Goal: Feedback & Contribution: Leave review/rating

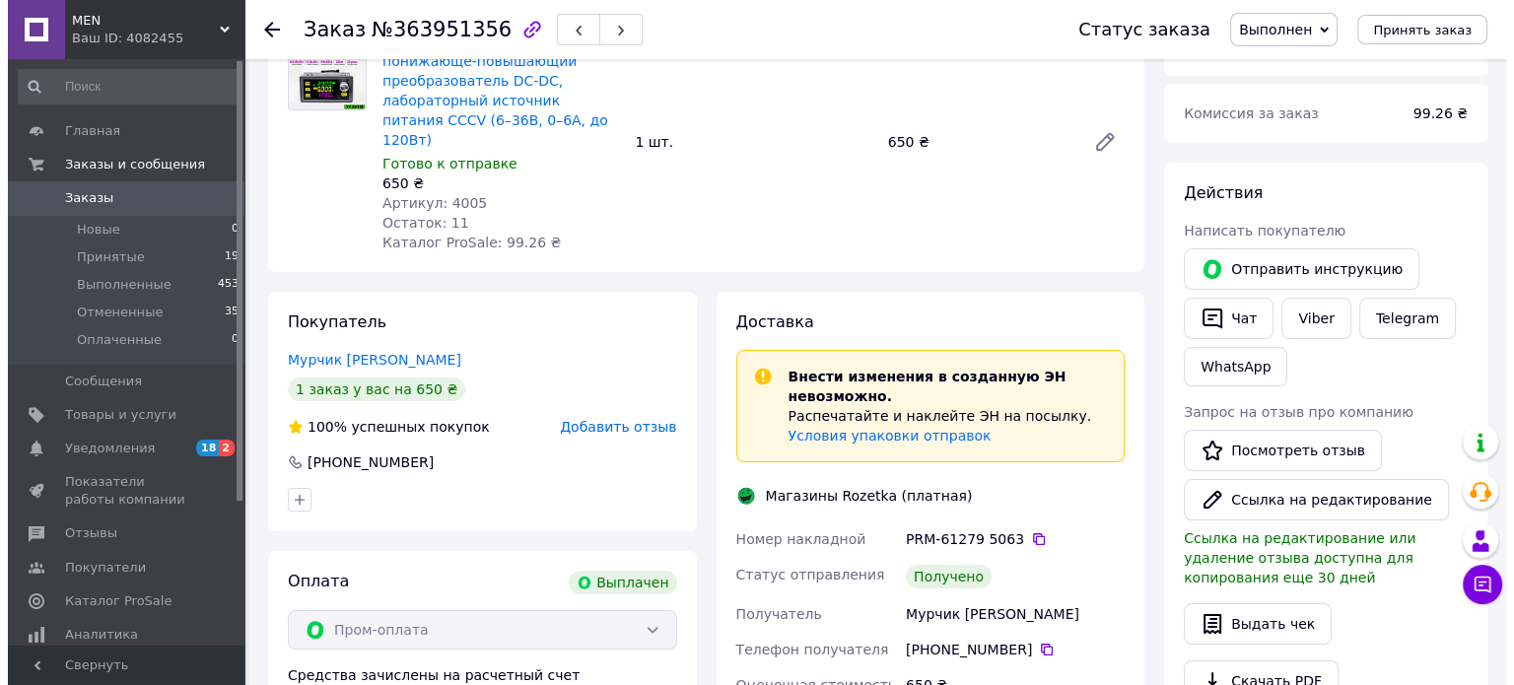
scroll to position [197, 0]
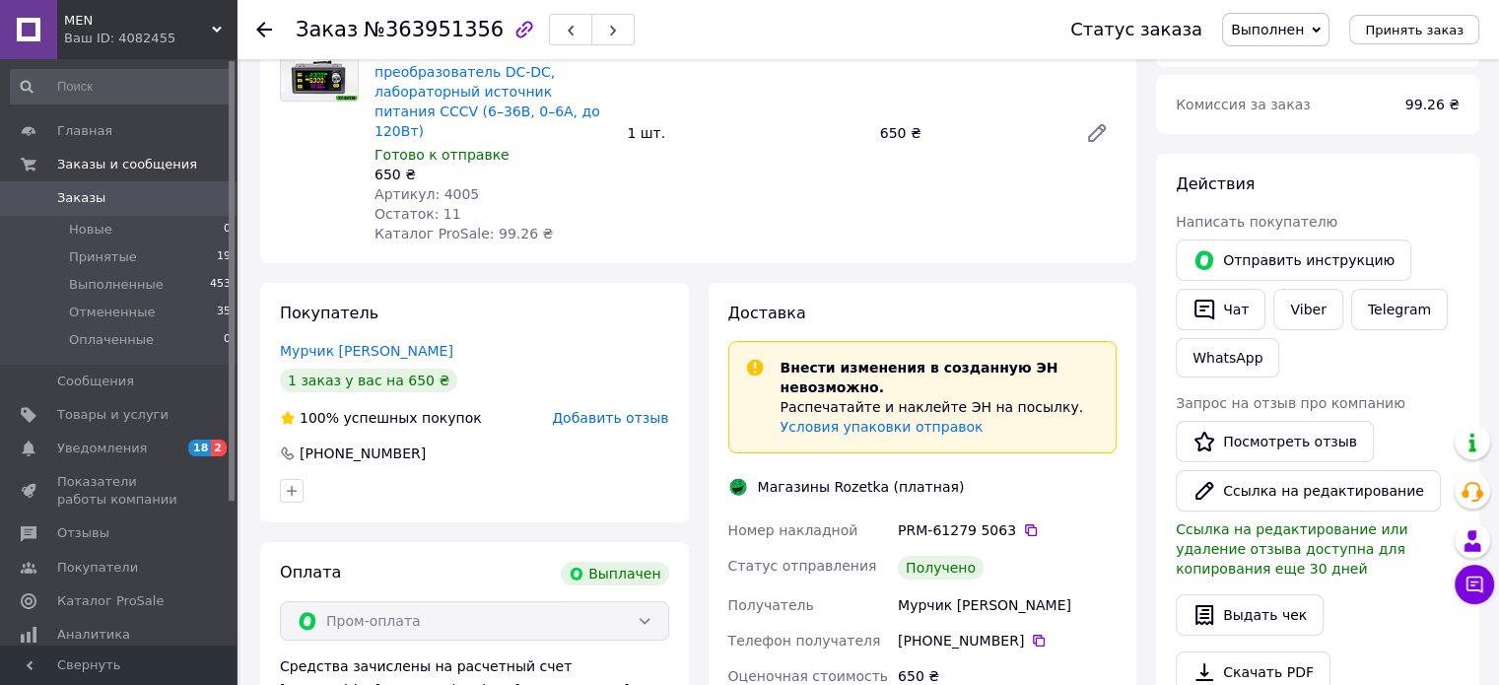
click at [631, 410] on span "Добавить отзыв" at bounding box center [610, 418] width 116 height 16
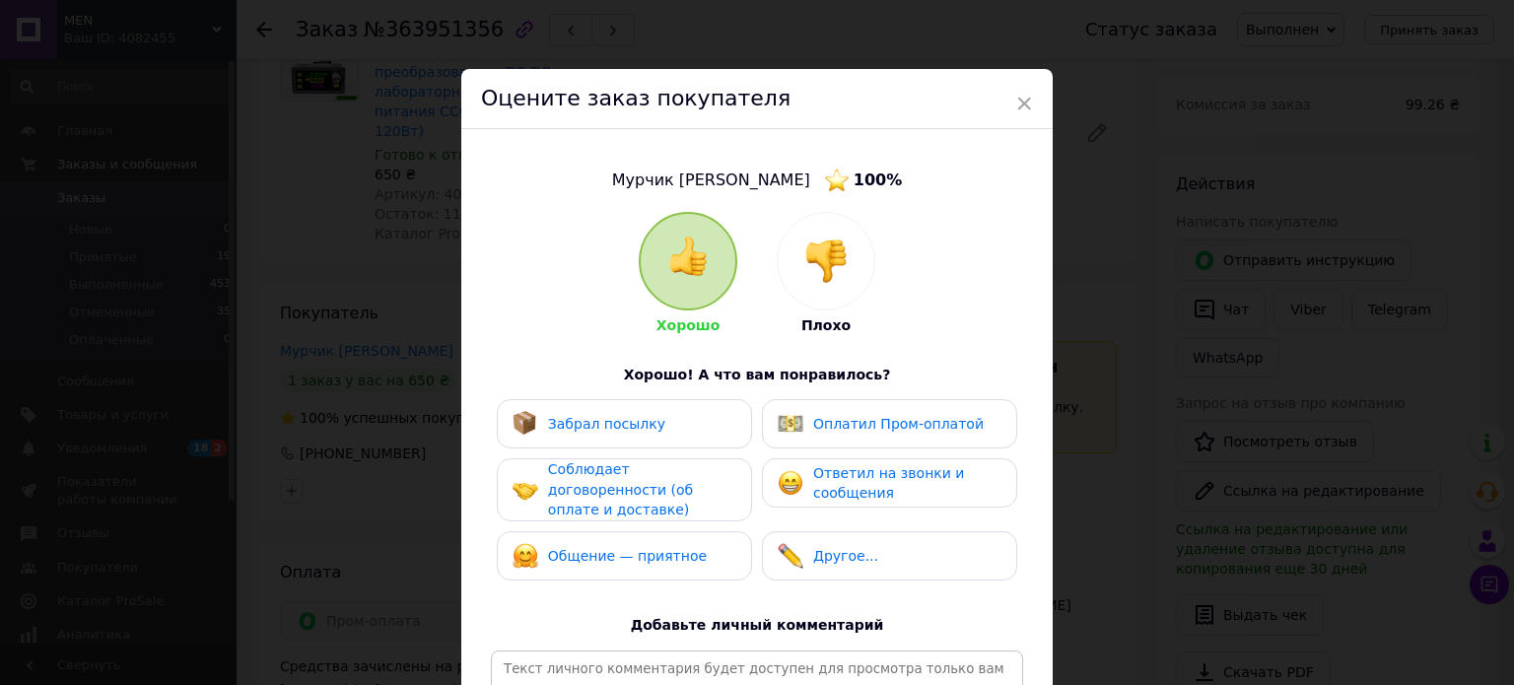
click at [654, 437] on div "Забрал посылку" at bounding box center [624, 423] width 255 height 49
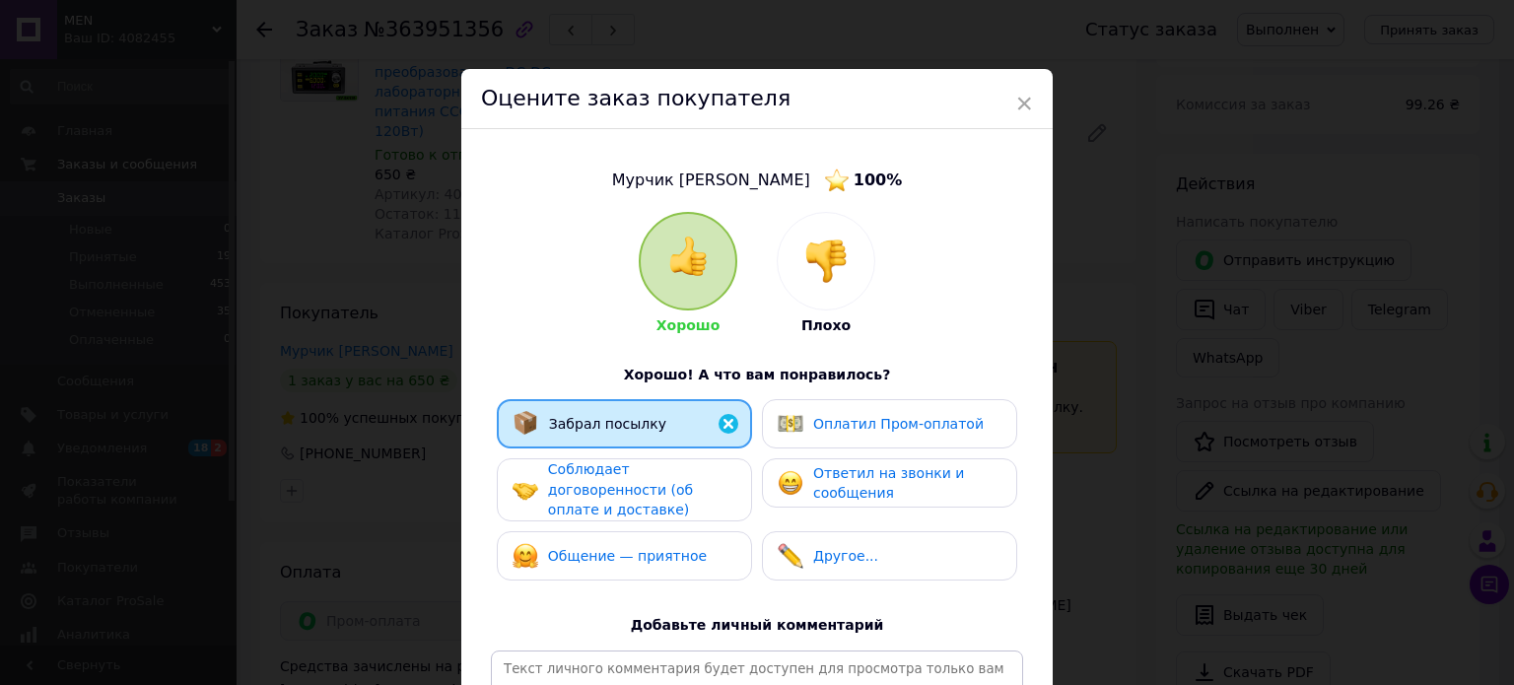
click at [653, 484] on span "Соблюдает договоренности (об оплате и доставке)" at bounding box center [620, 489] width 145 height 56
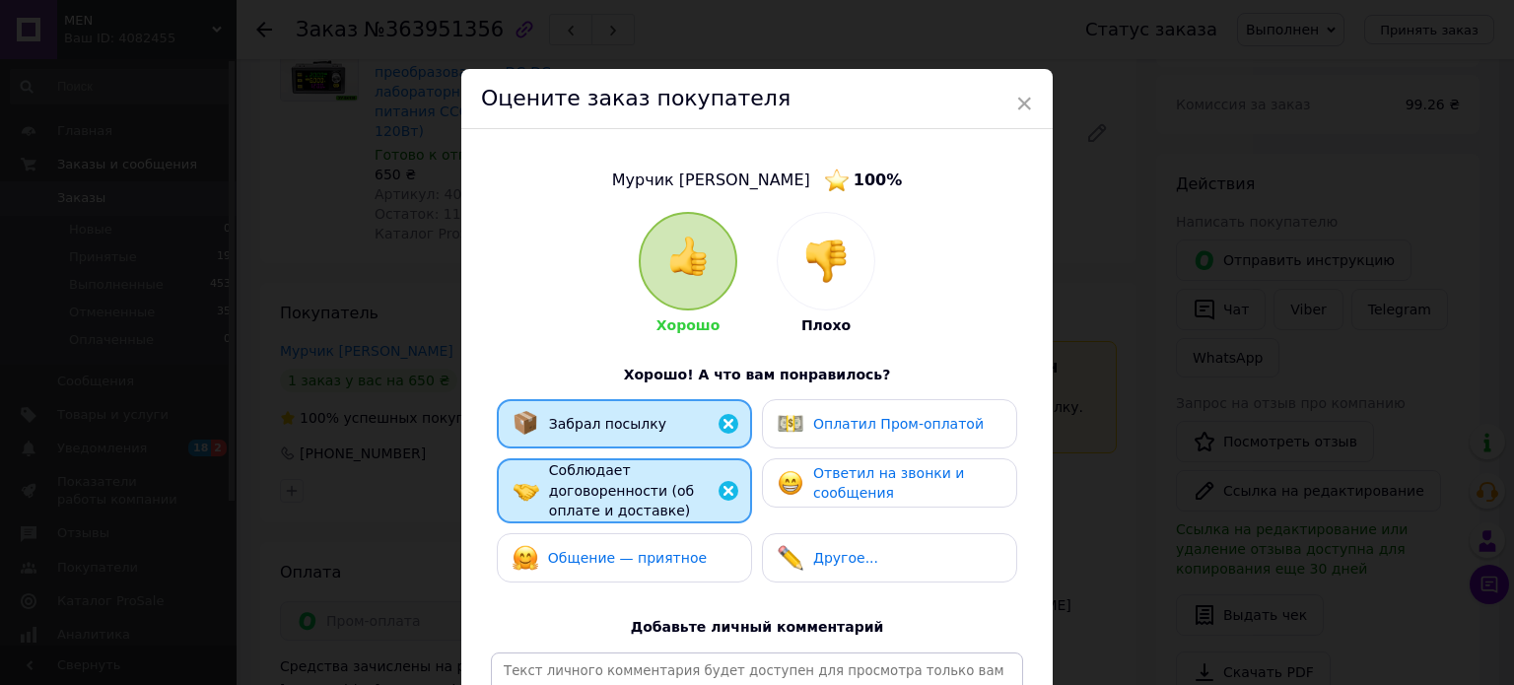
click at [643, 550] on span "Общение — приятное" at bounding box center [627, 558] width 159 height 16
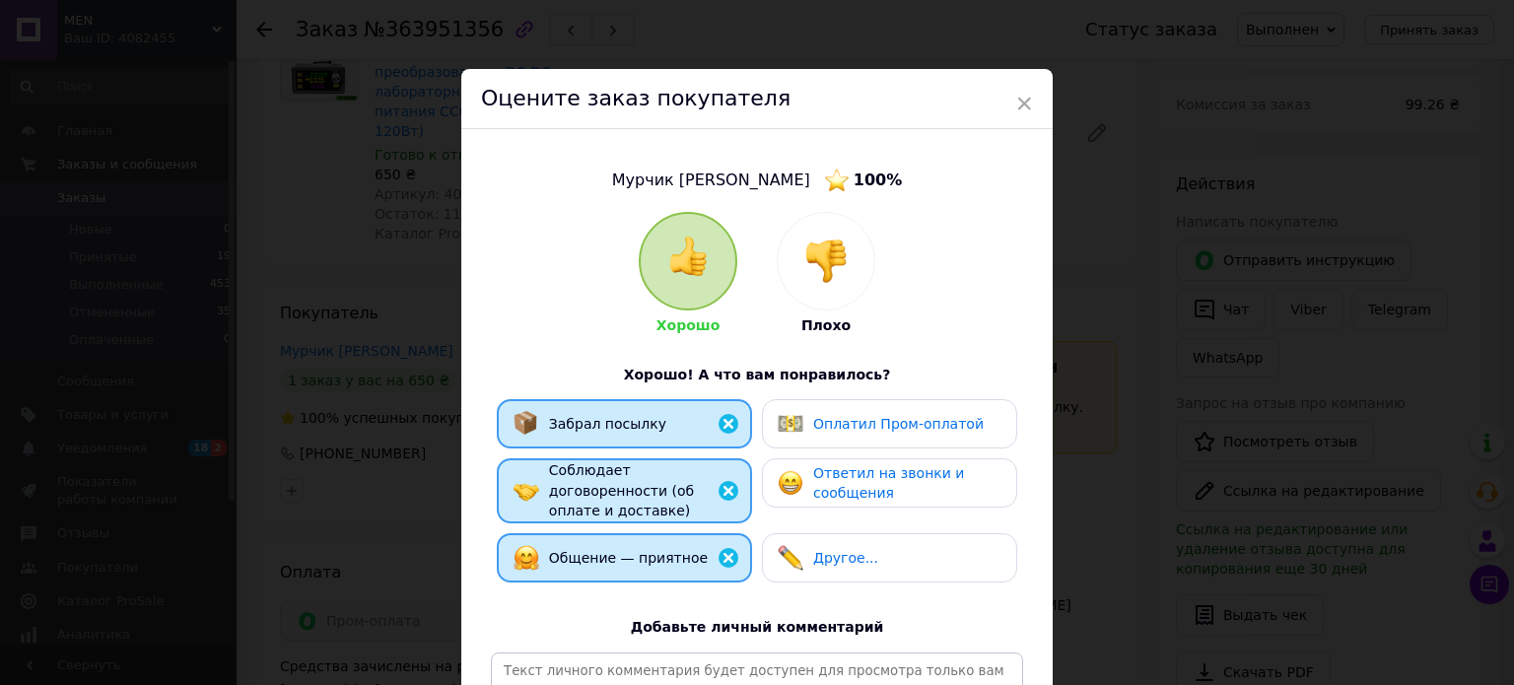
click at [848, 421] on span "Оплатил Пром-оплатой" at bounding box center [898, 424] width 171 height 16
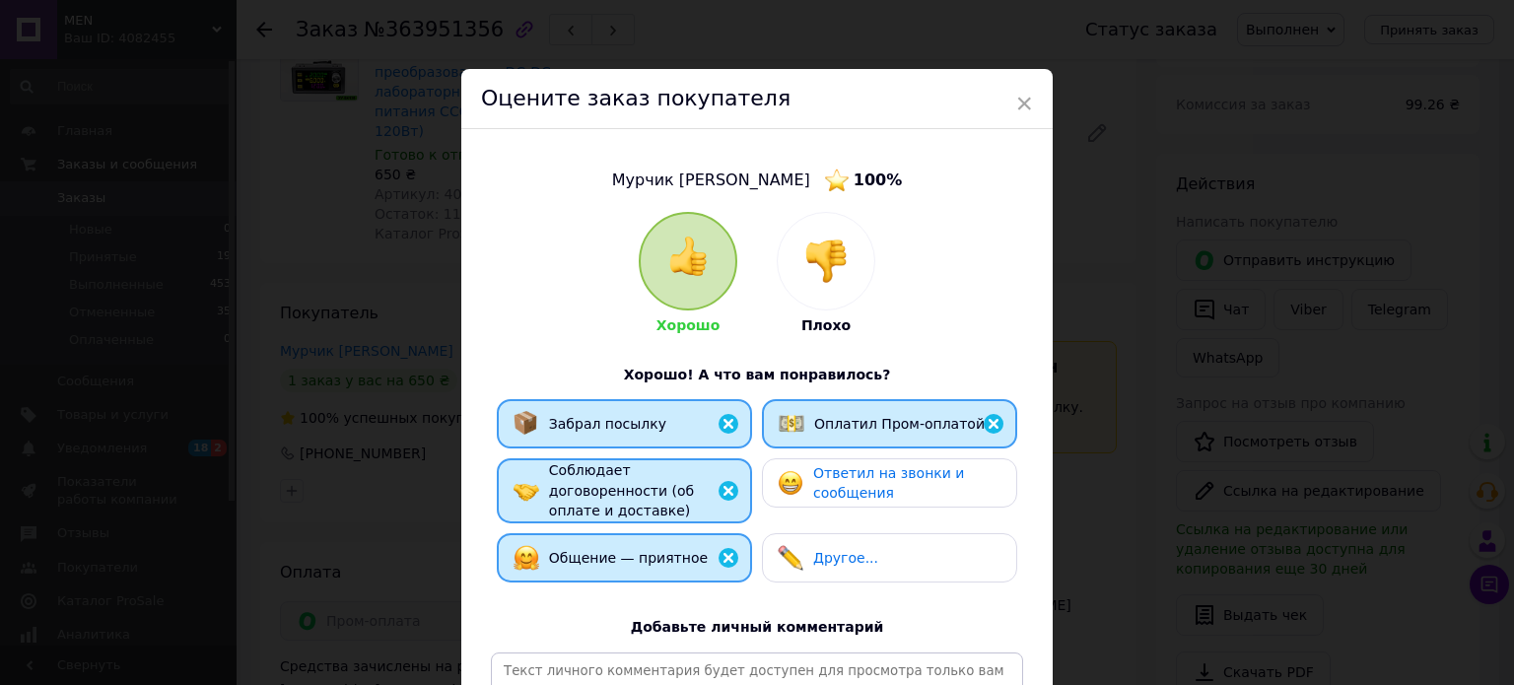
click at [847, 492] on span "Ответил на звонки и сообщения" at bounding box center [888, 483] width 151 height 36
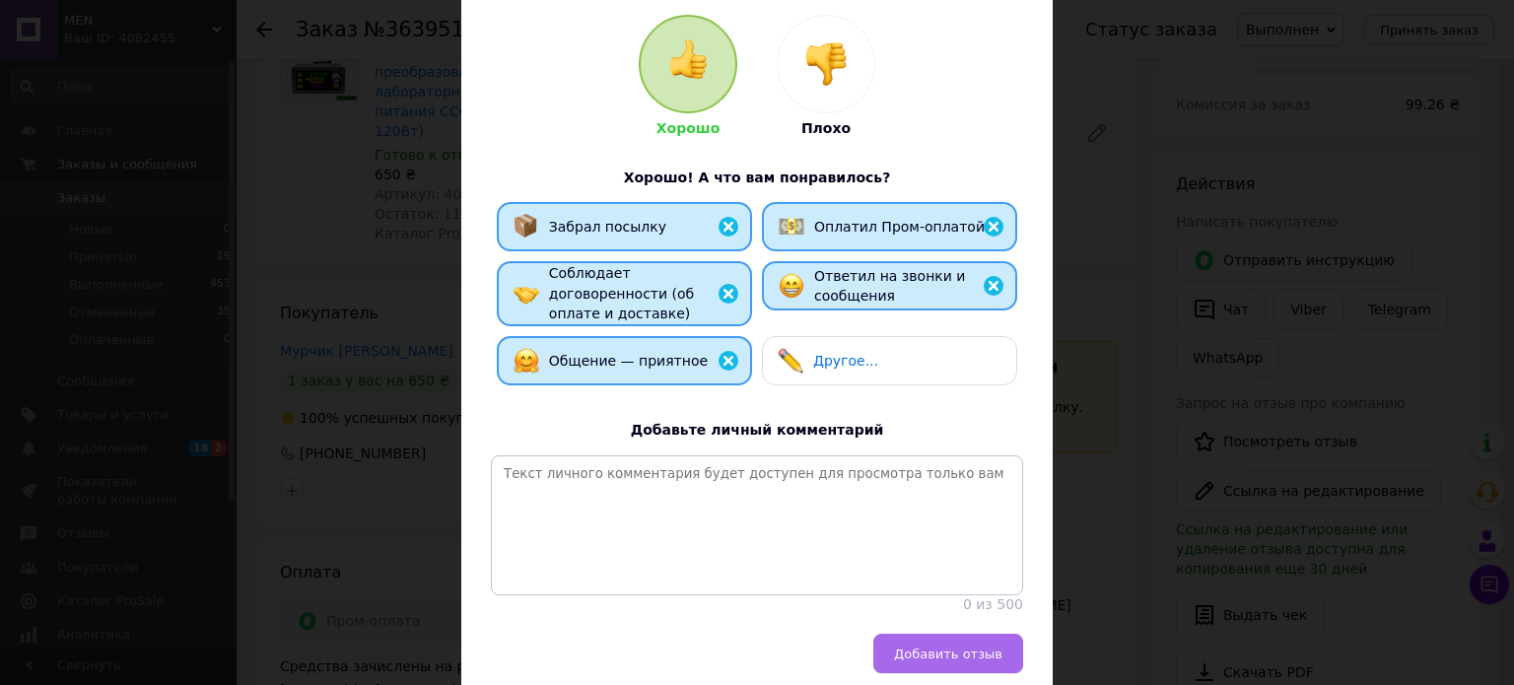
click at [929, 650] on span "Добавить отзыв" at bounding box center [948, 654] width 108 height 15
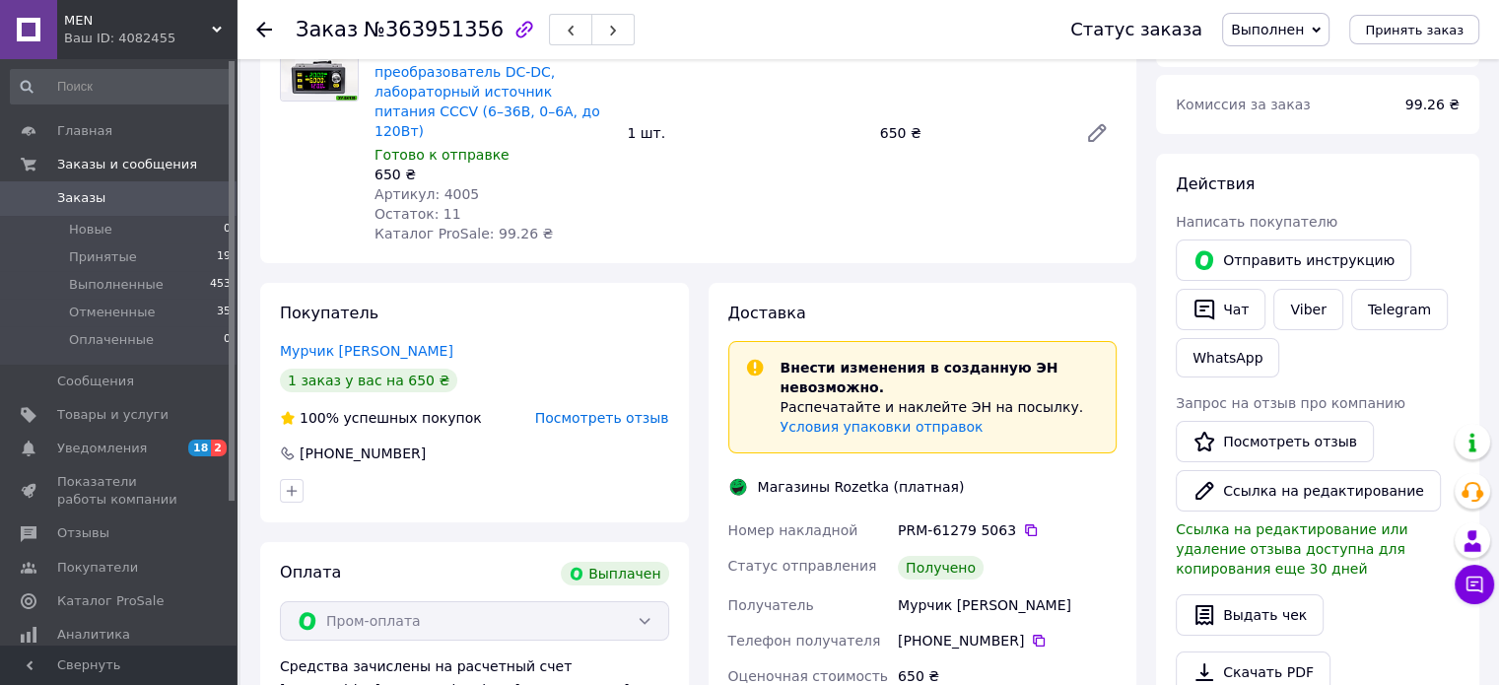
click at [111, 446] on span "Уведомления" at bounding box center [102, 449] width 90 height 18
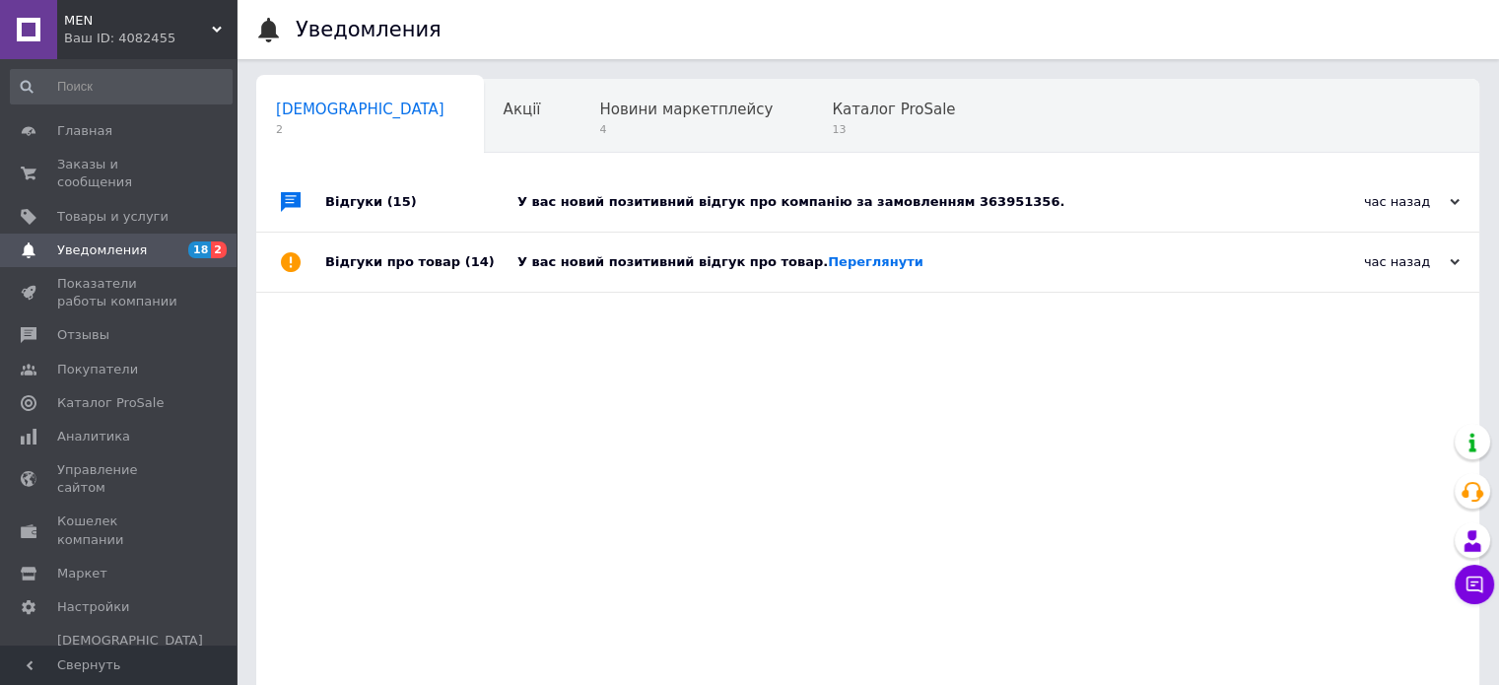
click at [842, 252] on div "У вас новий позитивний відгук про товар. Переглянути" at bounding box center [889, 262] width 745 height 59
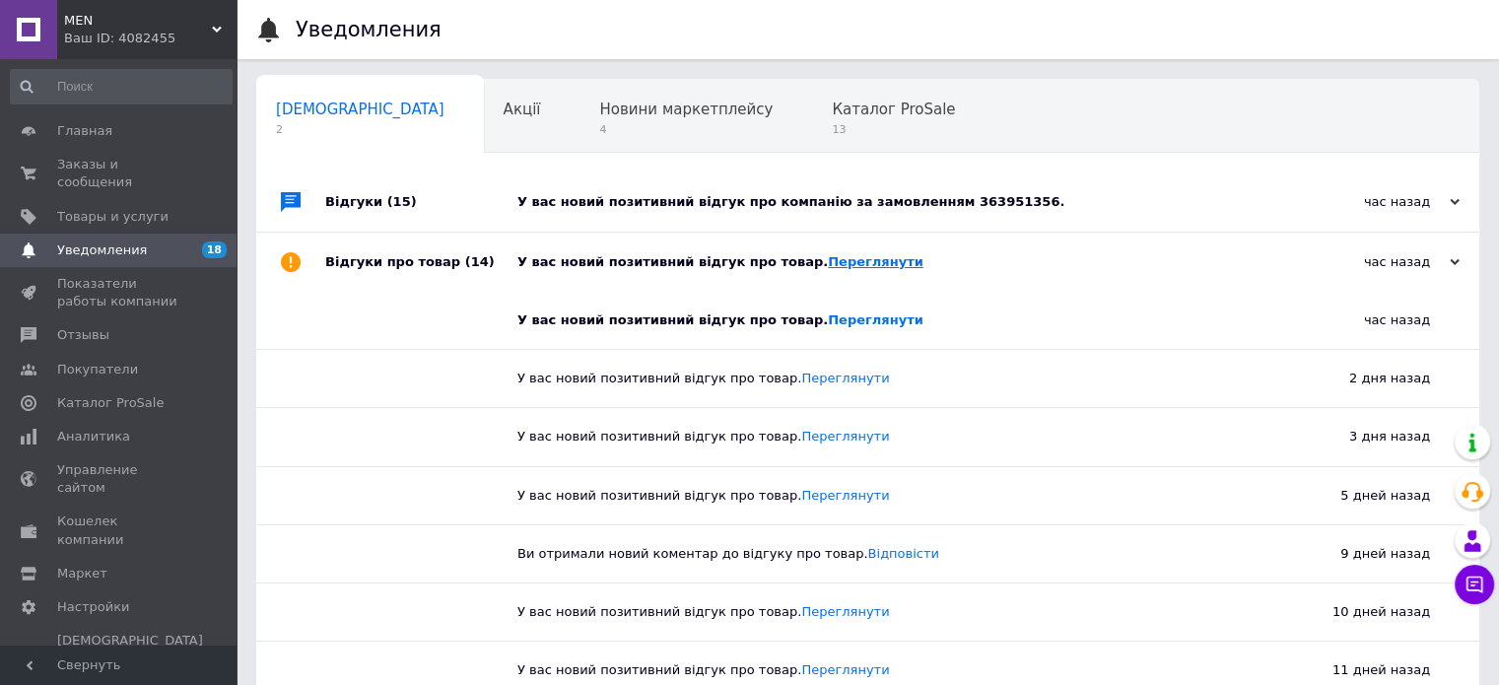
click at [843, 263] on link "Переглянути" at bounding box center [876, 261] width 96 height 15
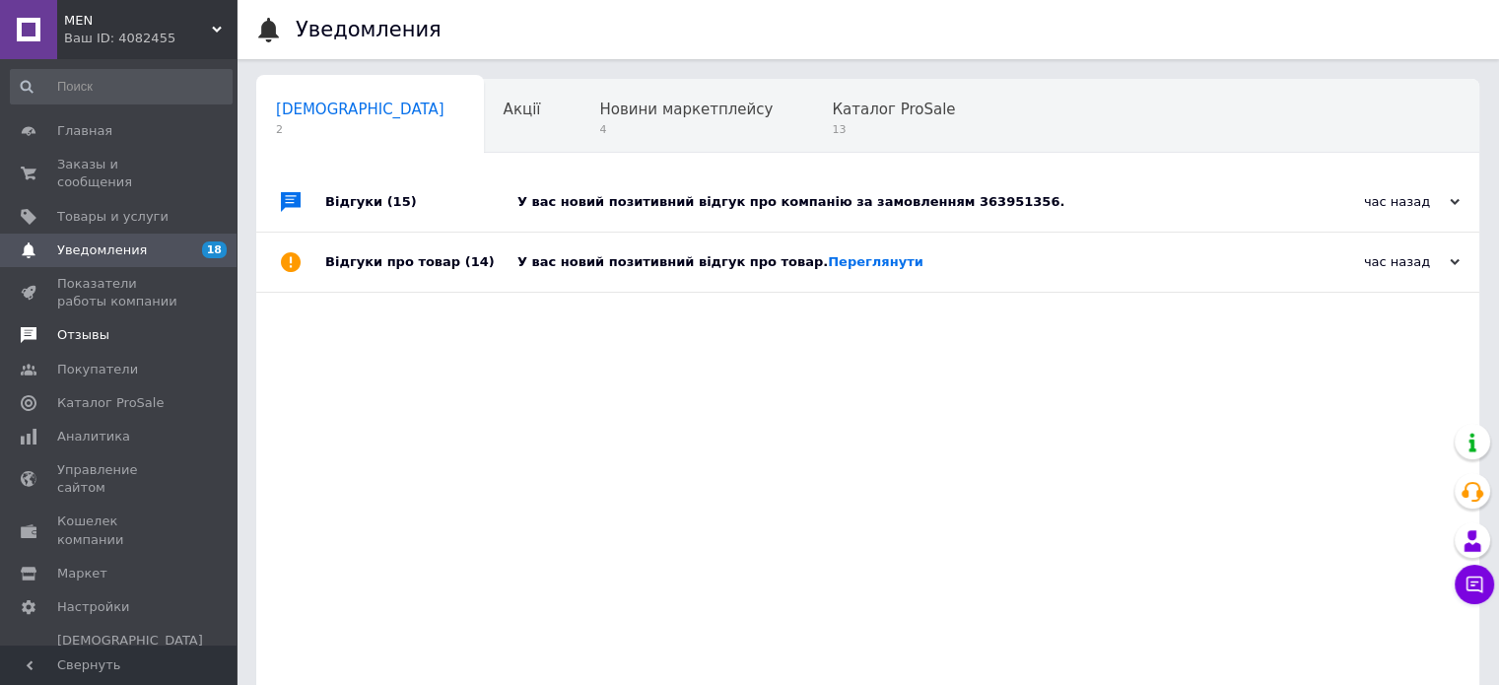
click at [118, 326] on span "Отзывы" at bounding box center [119, 335] width 125 height 18
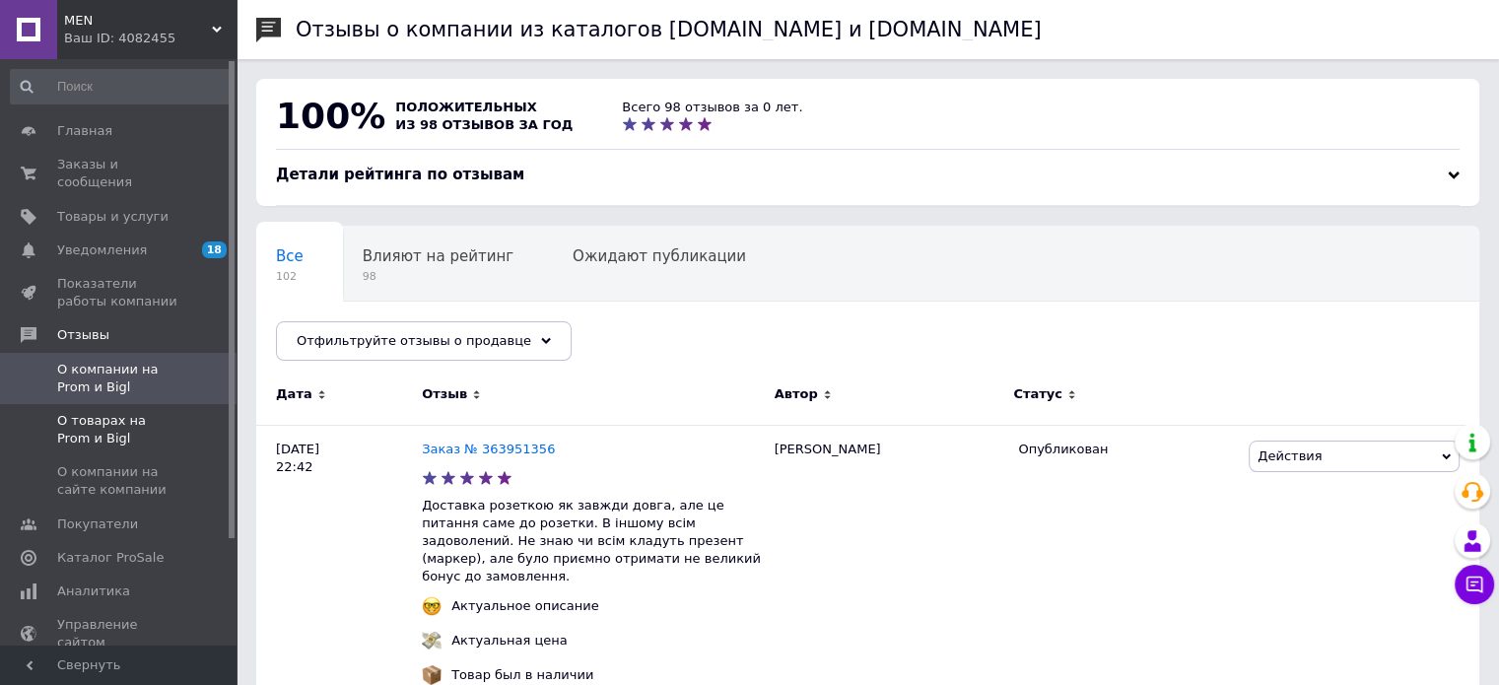
click at [142, 412] on span "О товарах на Prom и Bigl" at bounding box center [119, 429] width 125 height 35
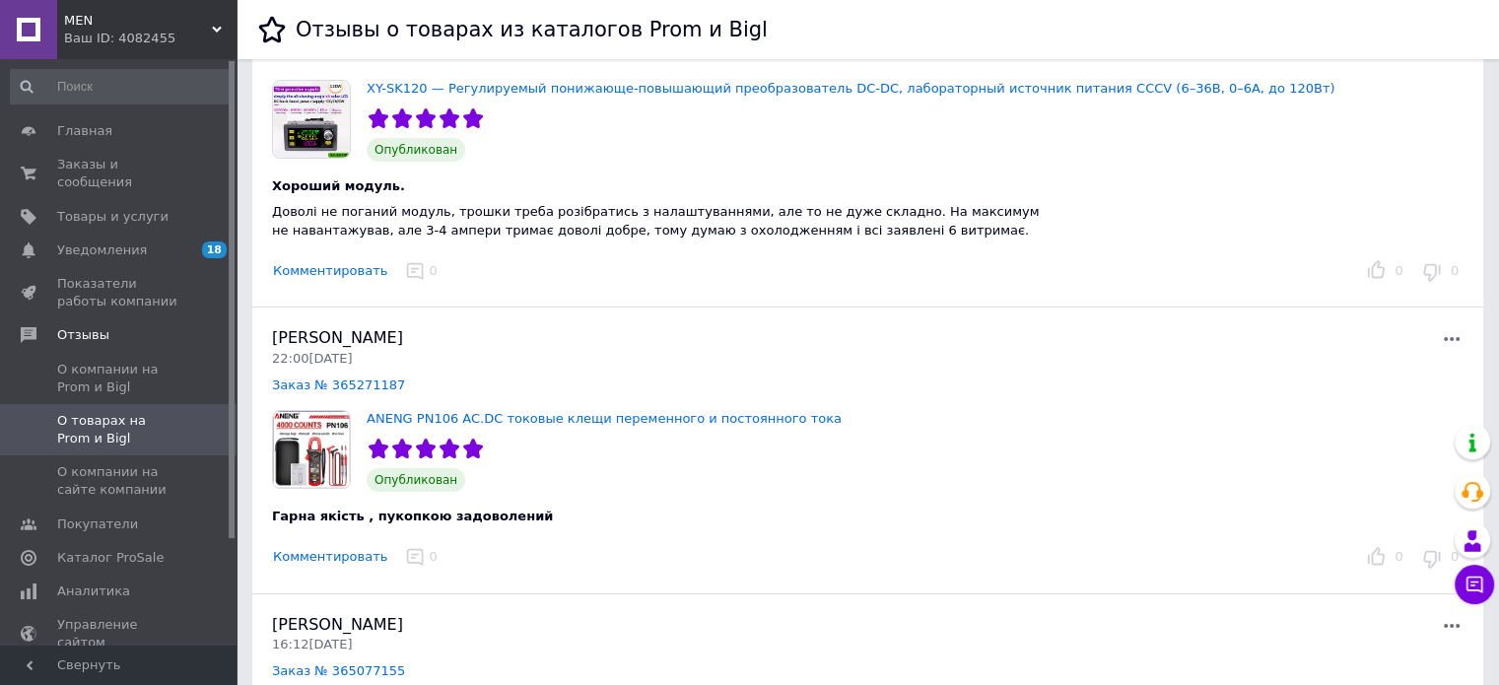
scroll to position [197, 0]
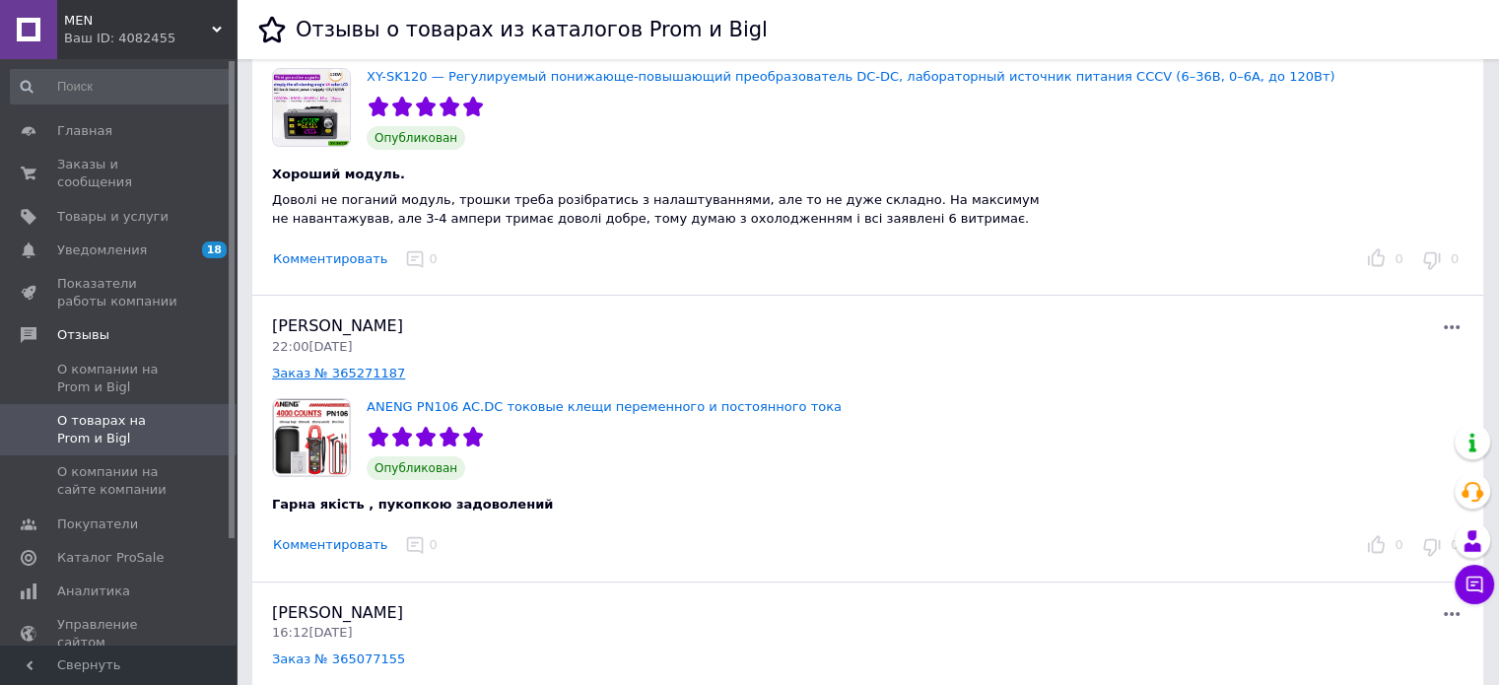
click at [362, 371] on link "Заказ № 365271187" at bounding box center [338, 373] width 133 height 15
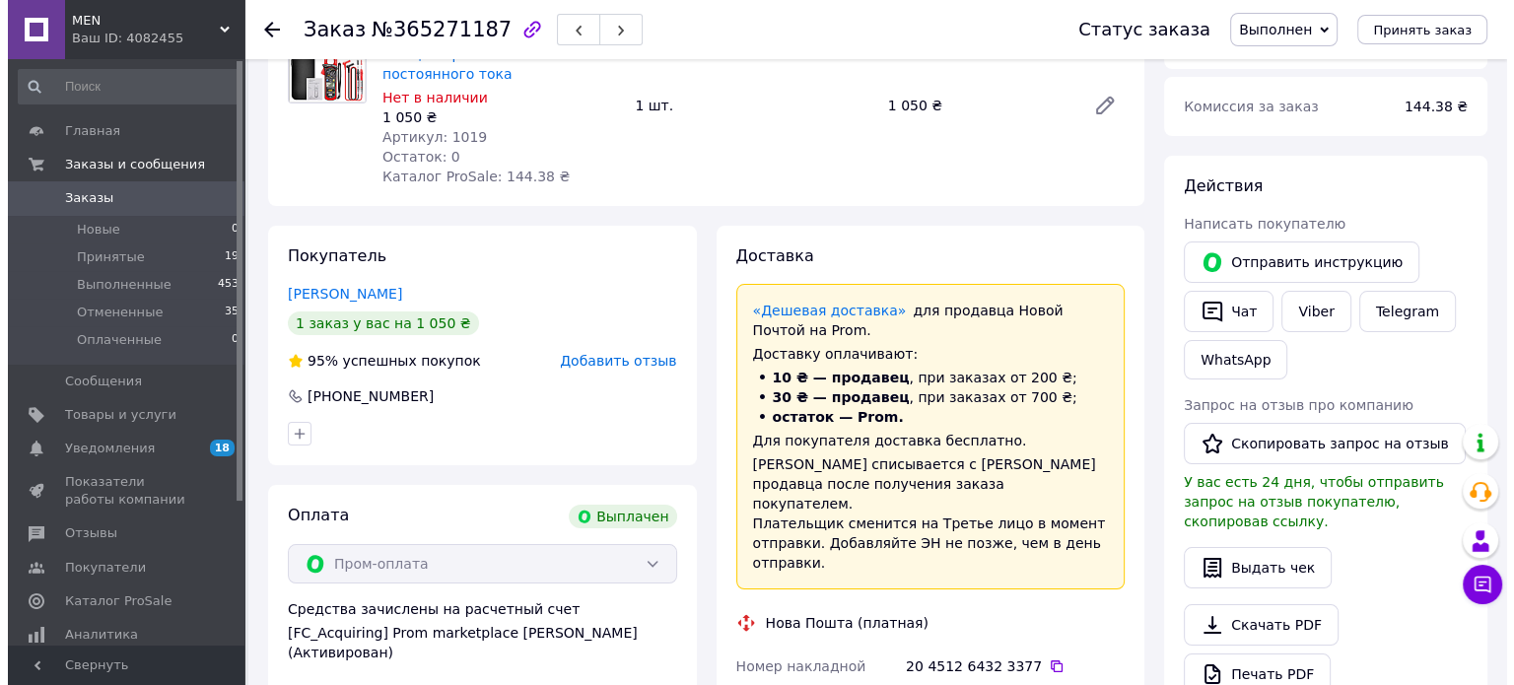
scroll to position [197, 0]
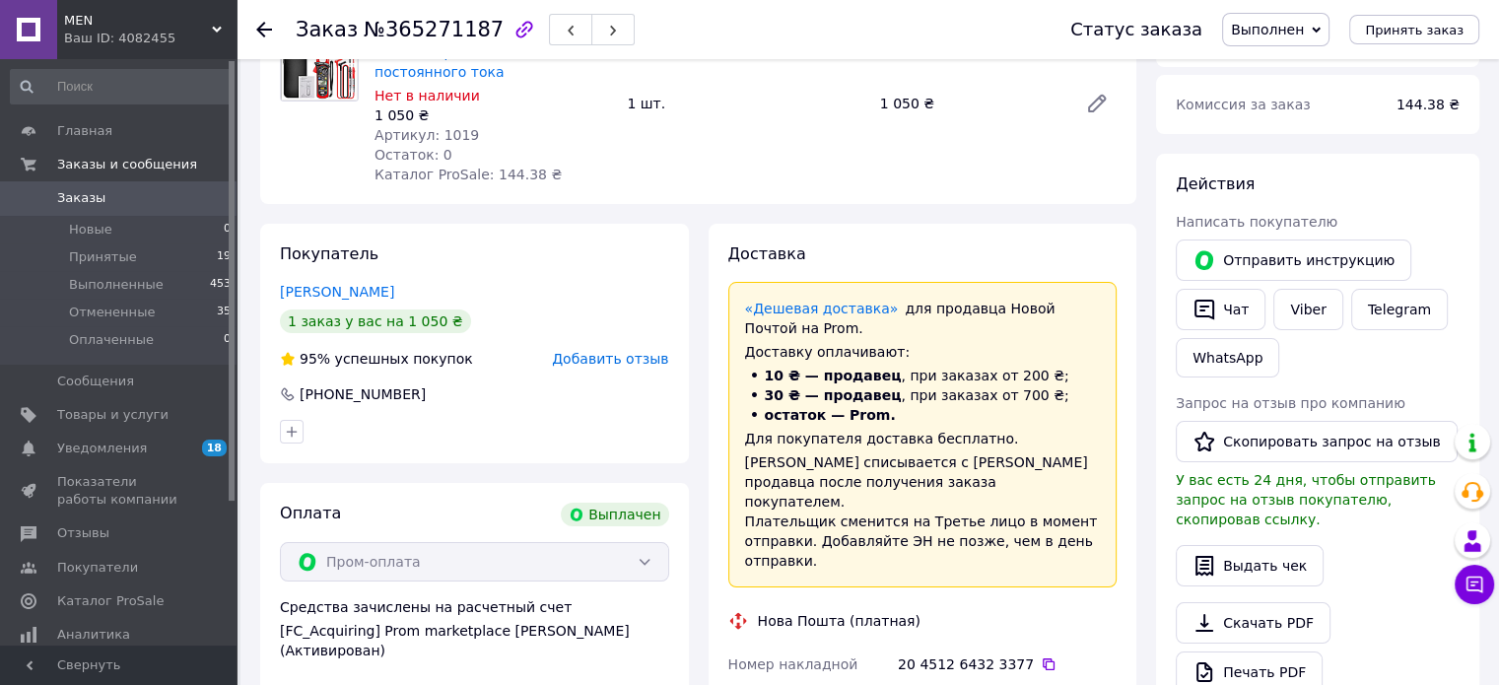
click at [601, 351] on span "Добавить отзыв" at bounding box center [610, 359] width 116 height 16
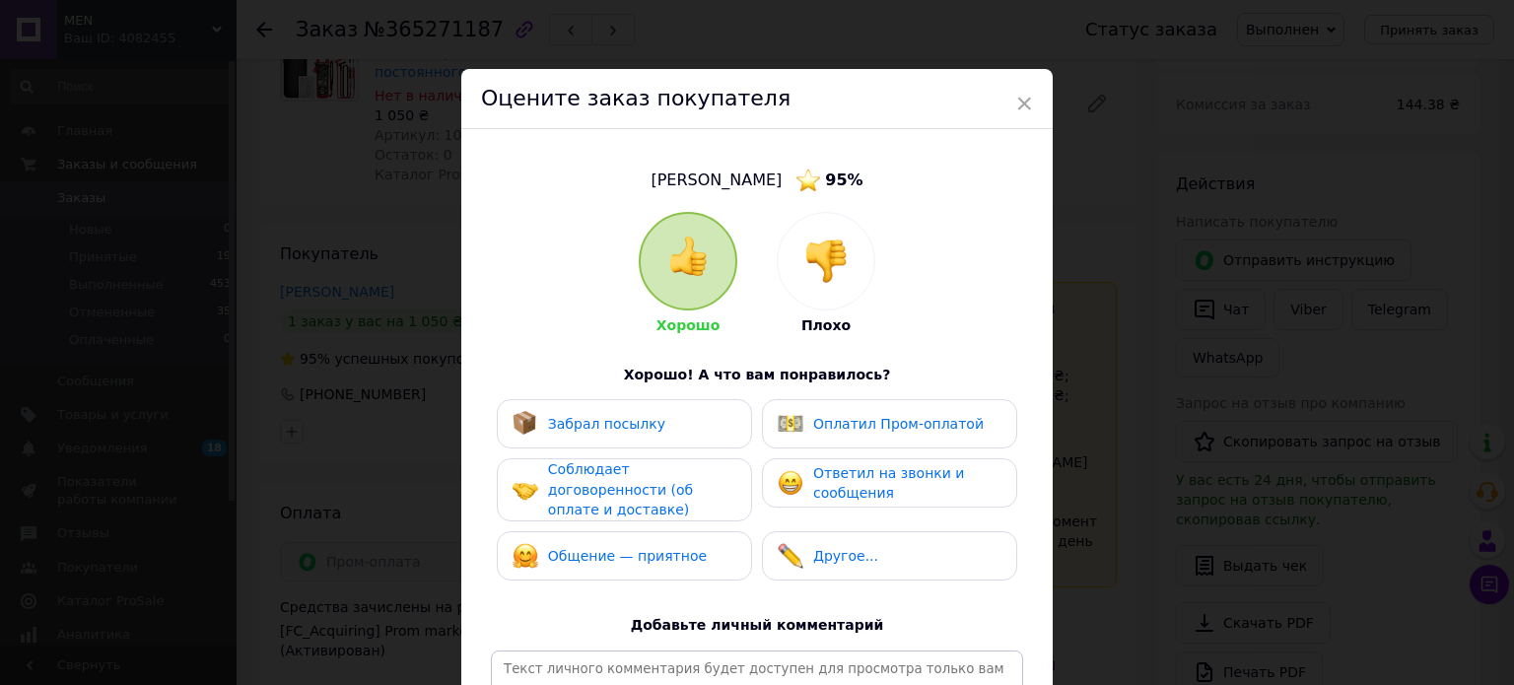
click at [600, 430] on span "Забрал посылку" at bounding box center [606, 424] width 117 height 16
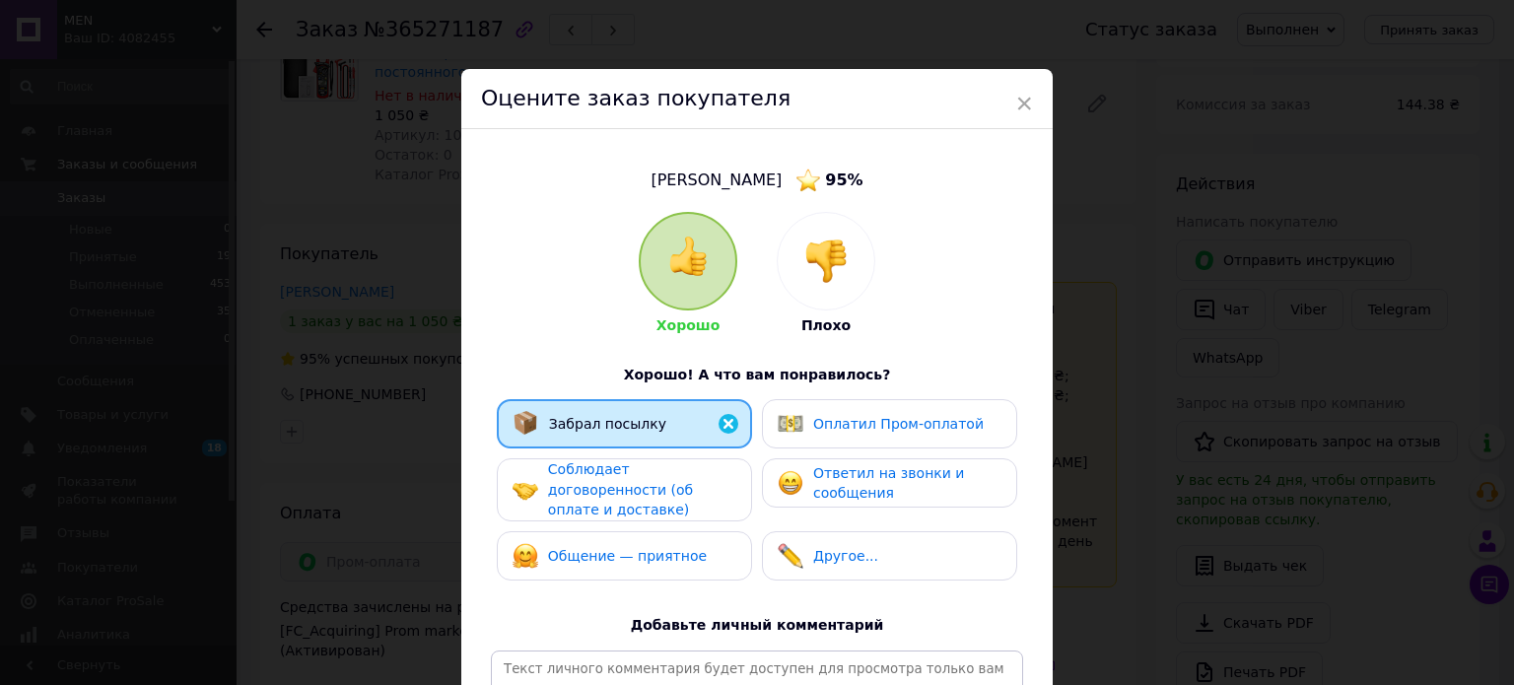
click at [605, 490] on span "Соблюдает договоренности (об оплате и доставке)" at bounding box center [620, 489] width 145 height 56
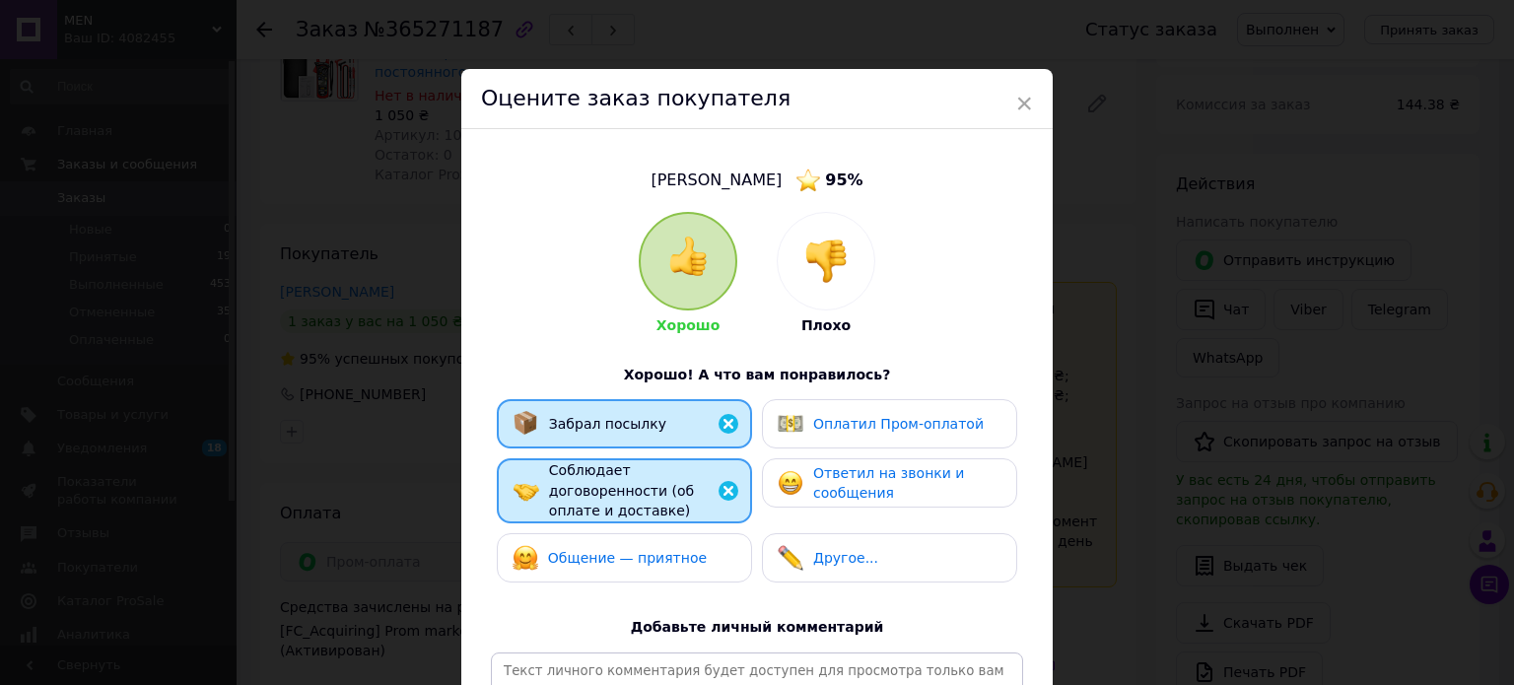
click at [596, 550] on span "Общение — приятное" at bounding box center [627, 558] width 159 height 16
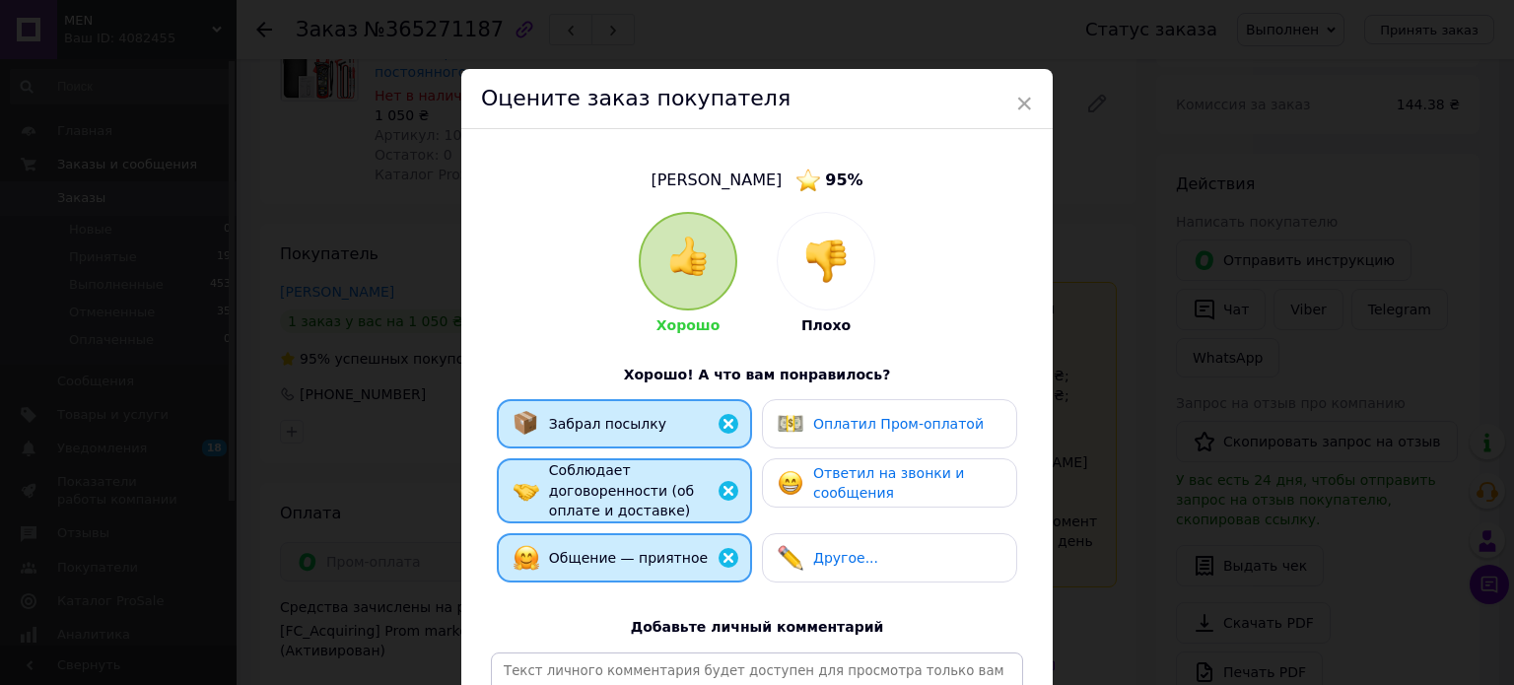
click at [863, 432] on span "Оплатил Пром-оплатой" at bounding box center [898, 424] width 171 height 16
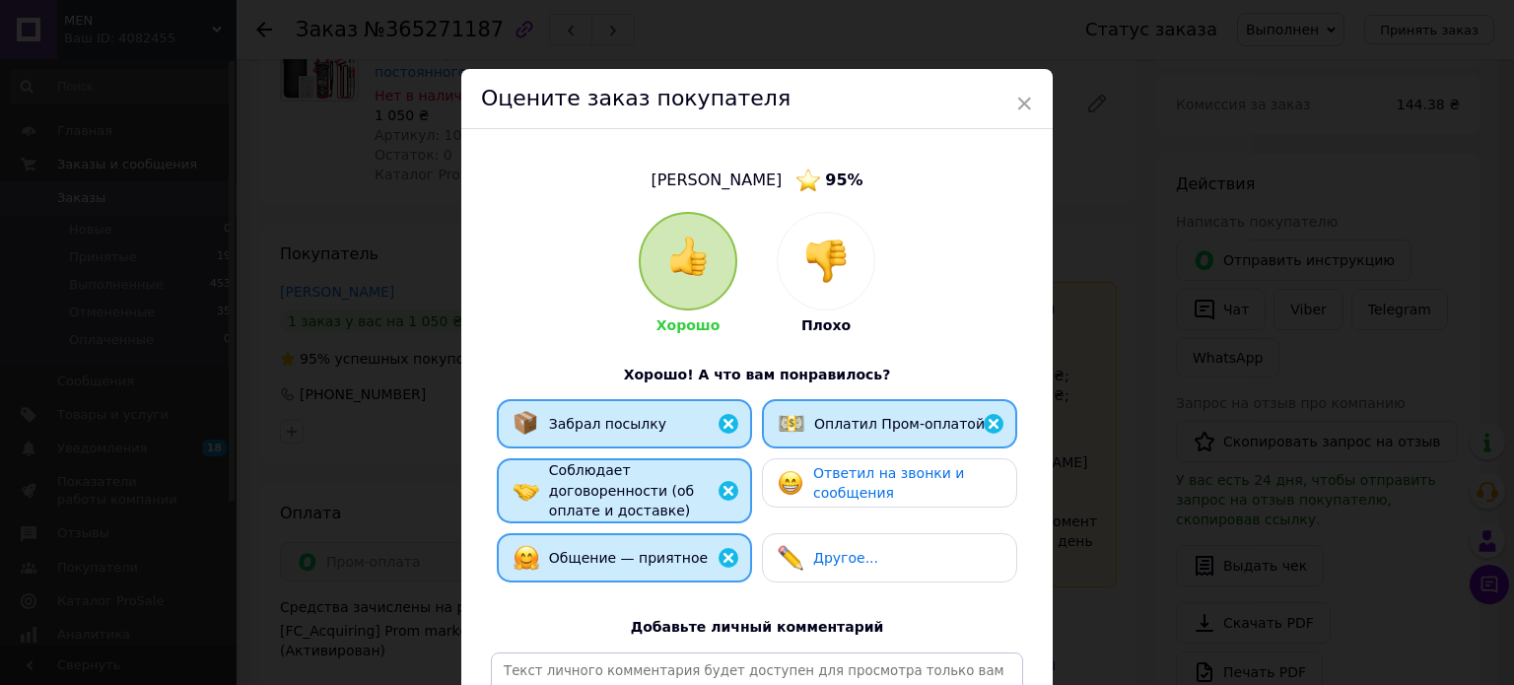
click at [867, 492] on span "Ответил на звонки и сообщения" at bounding box center [888, 483] width 151 height 36
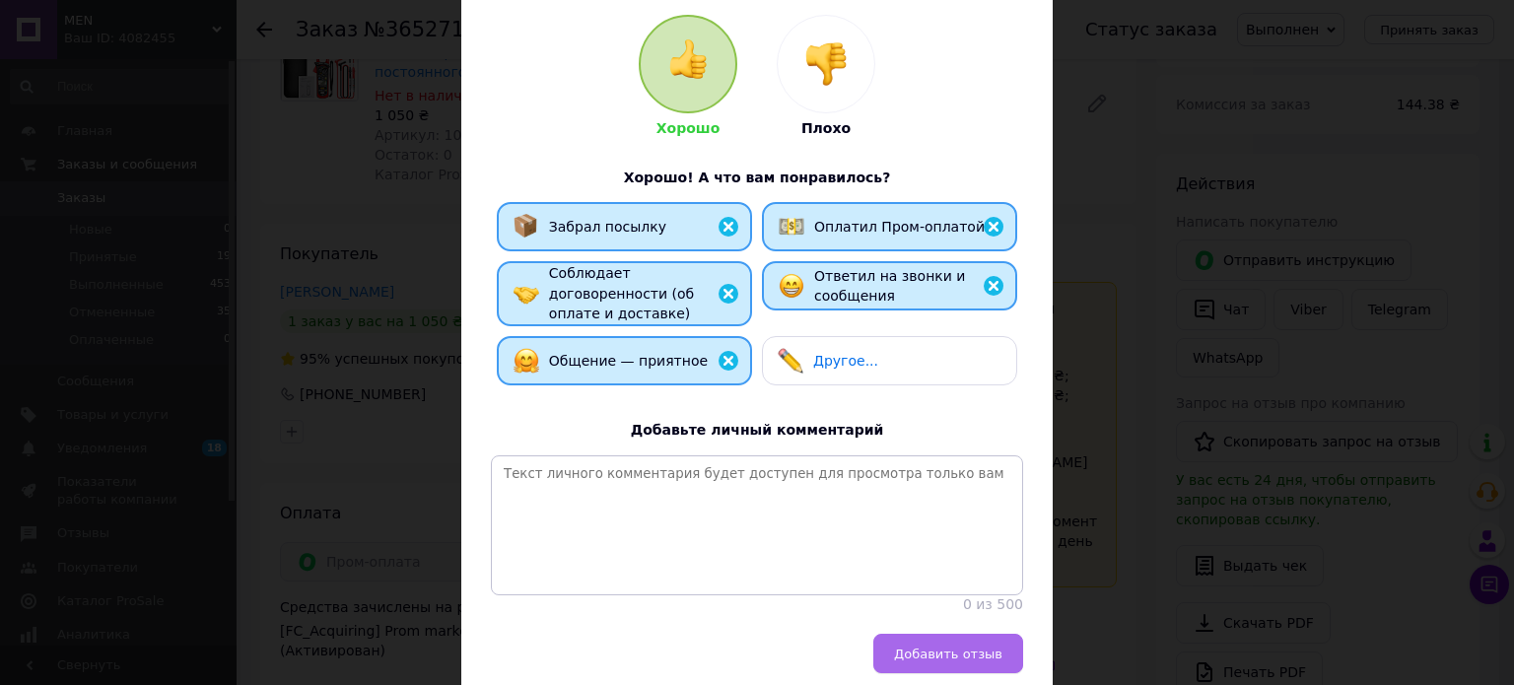
click at [969, 650] on span "Добавить отзыв" at bounding box center [948, 654] width 108 height 15
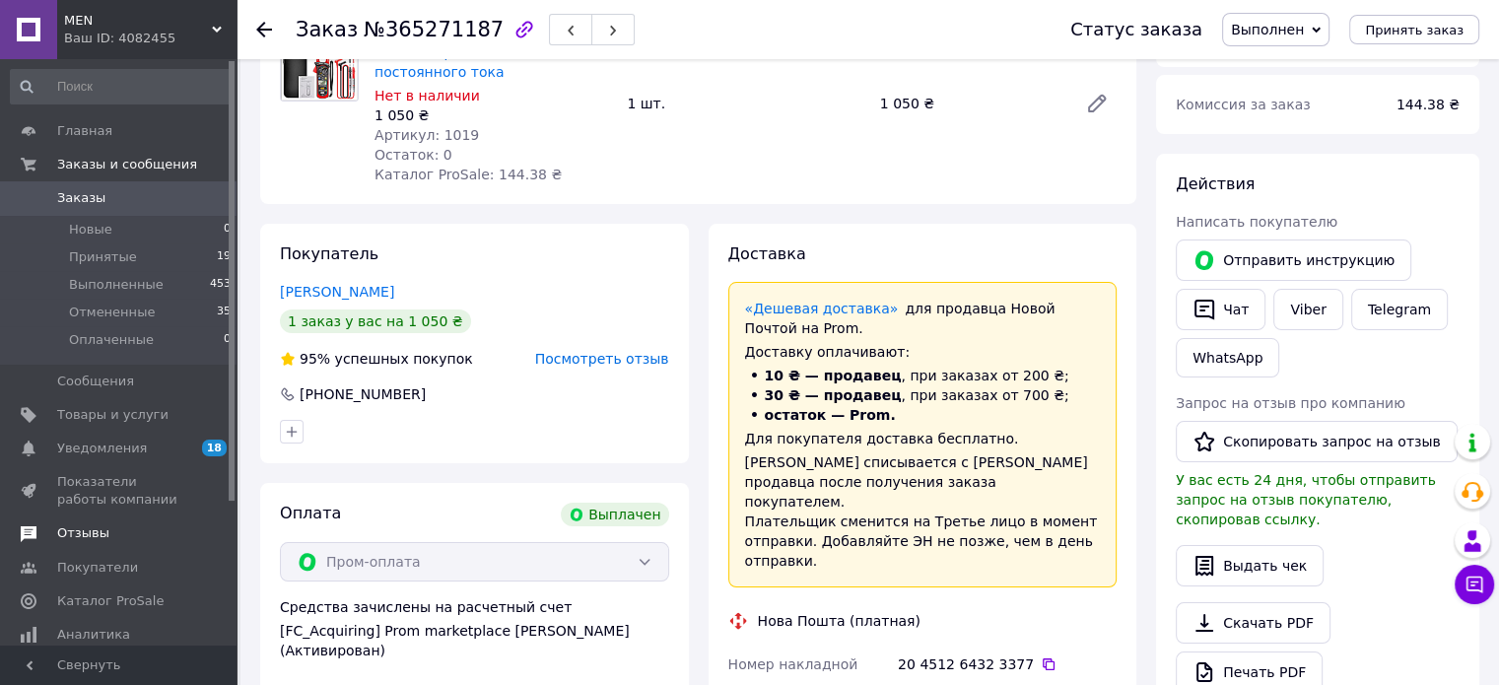
click at [88, 529] on span "Отзывы" at bounding box center [83, 533] width 52 height 18
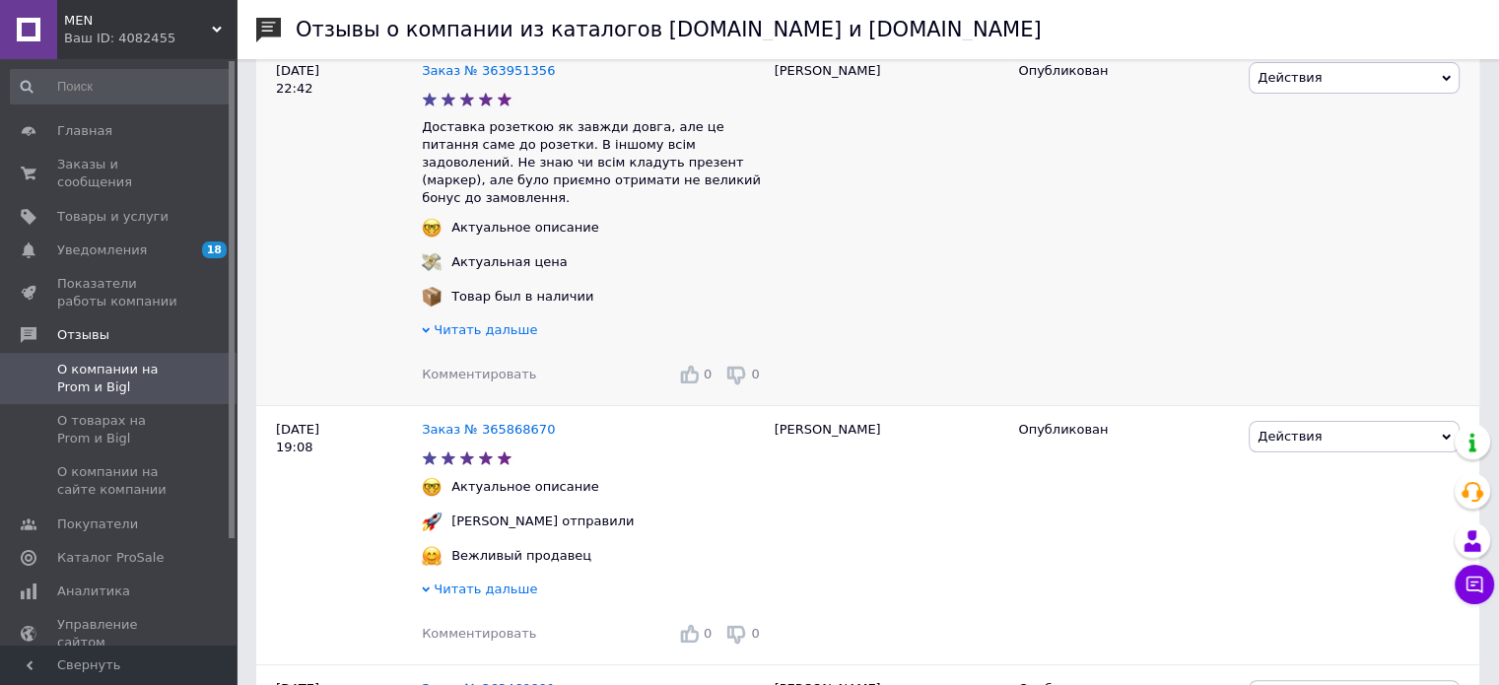
scroll to position [394, 0]
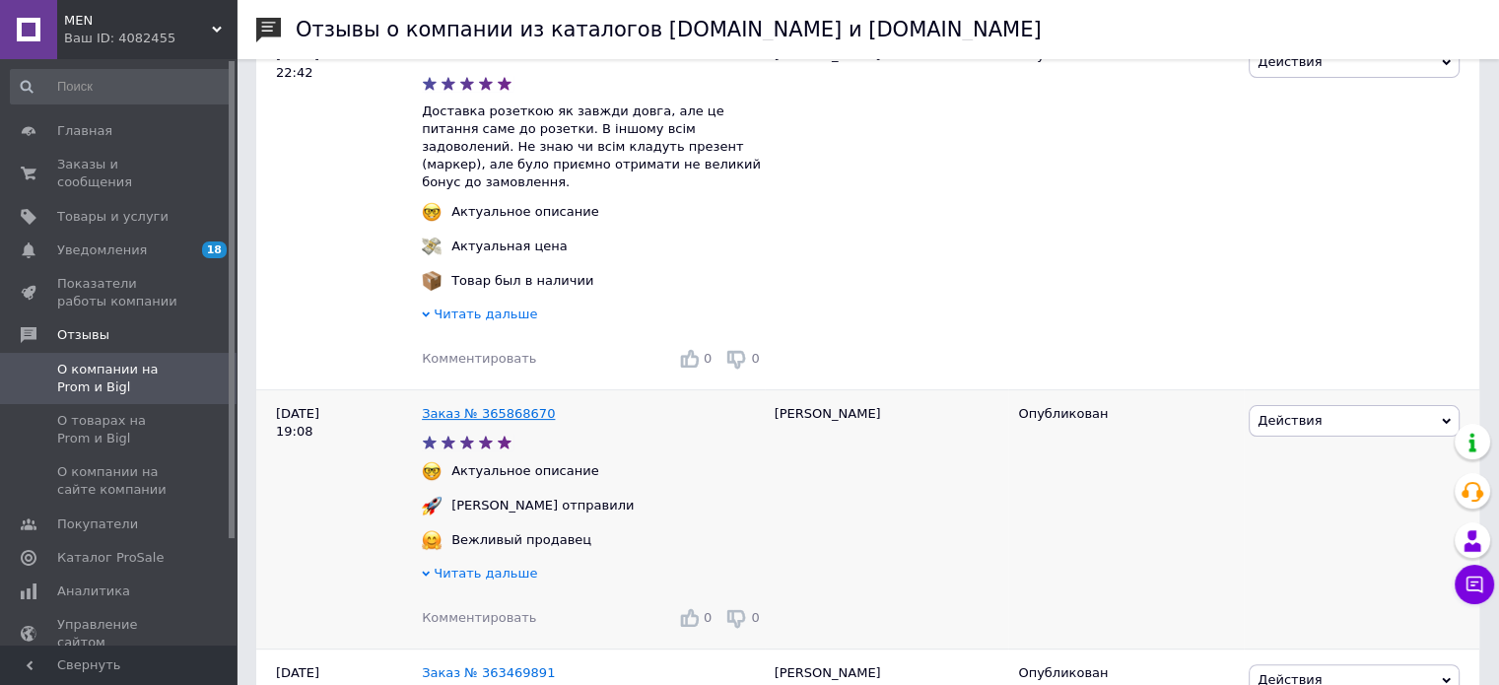
click at [491, 406] on link "Заказ № 365868670" at bounding box center [488, 413] width 133 height 15
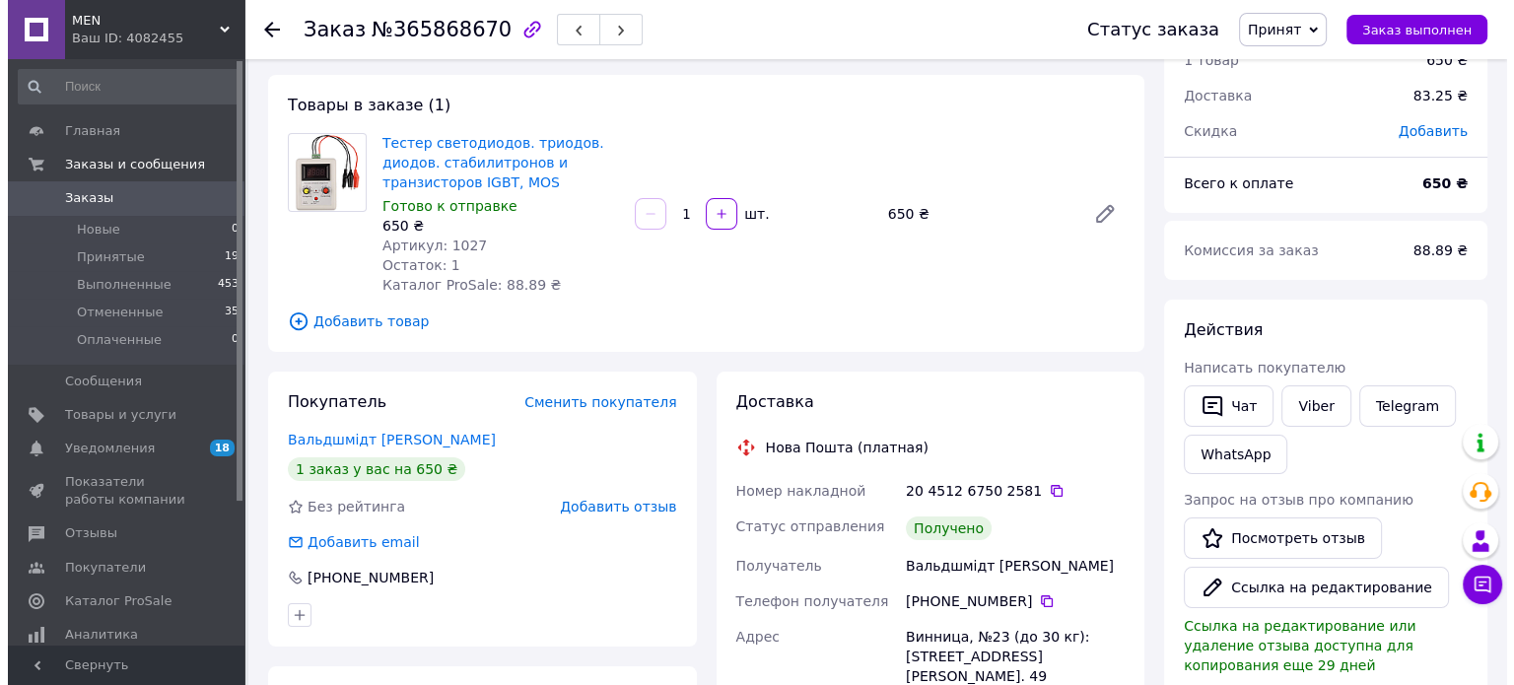
scroll to position [197, 0]
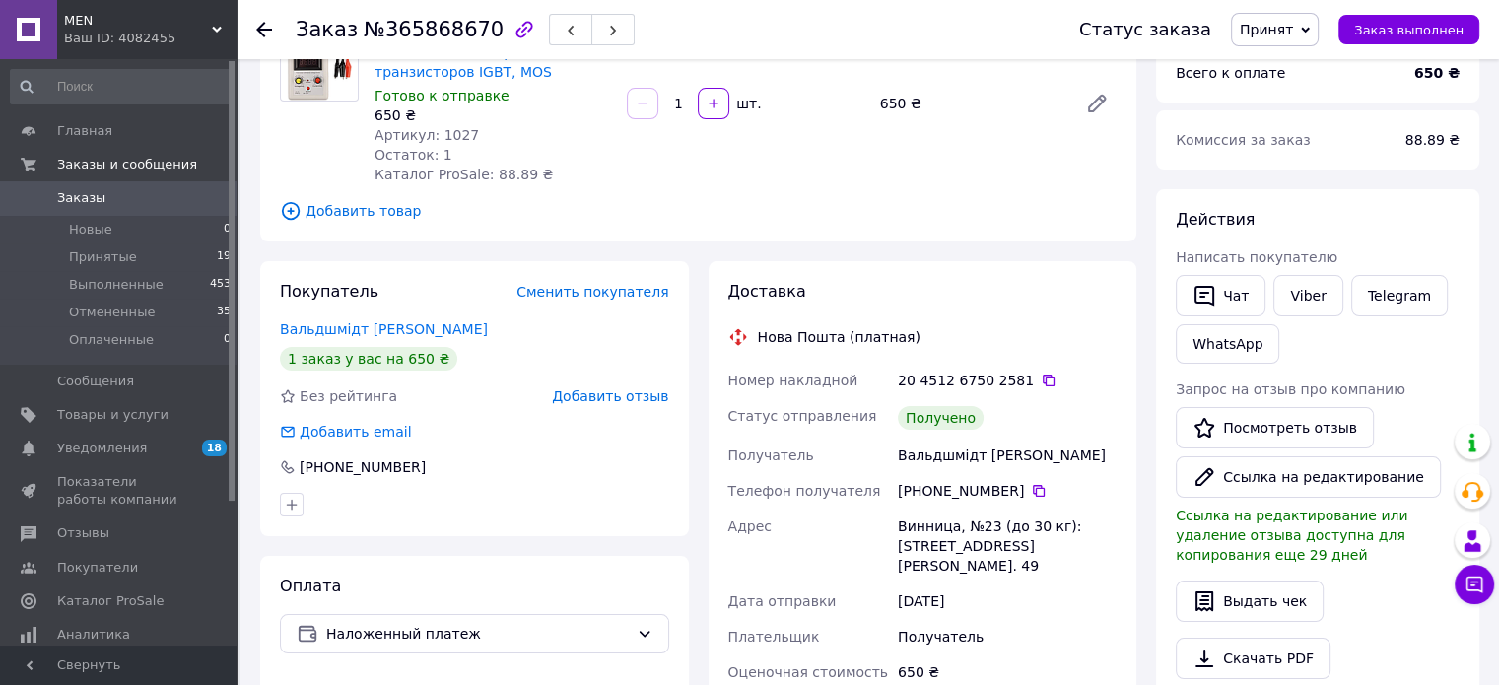
click at [610, 396] on span "Добавить отзыв" at bounding box center [610, 396] width 116 height 16
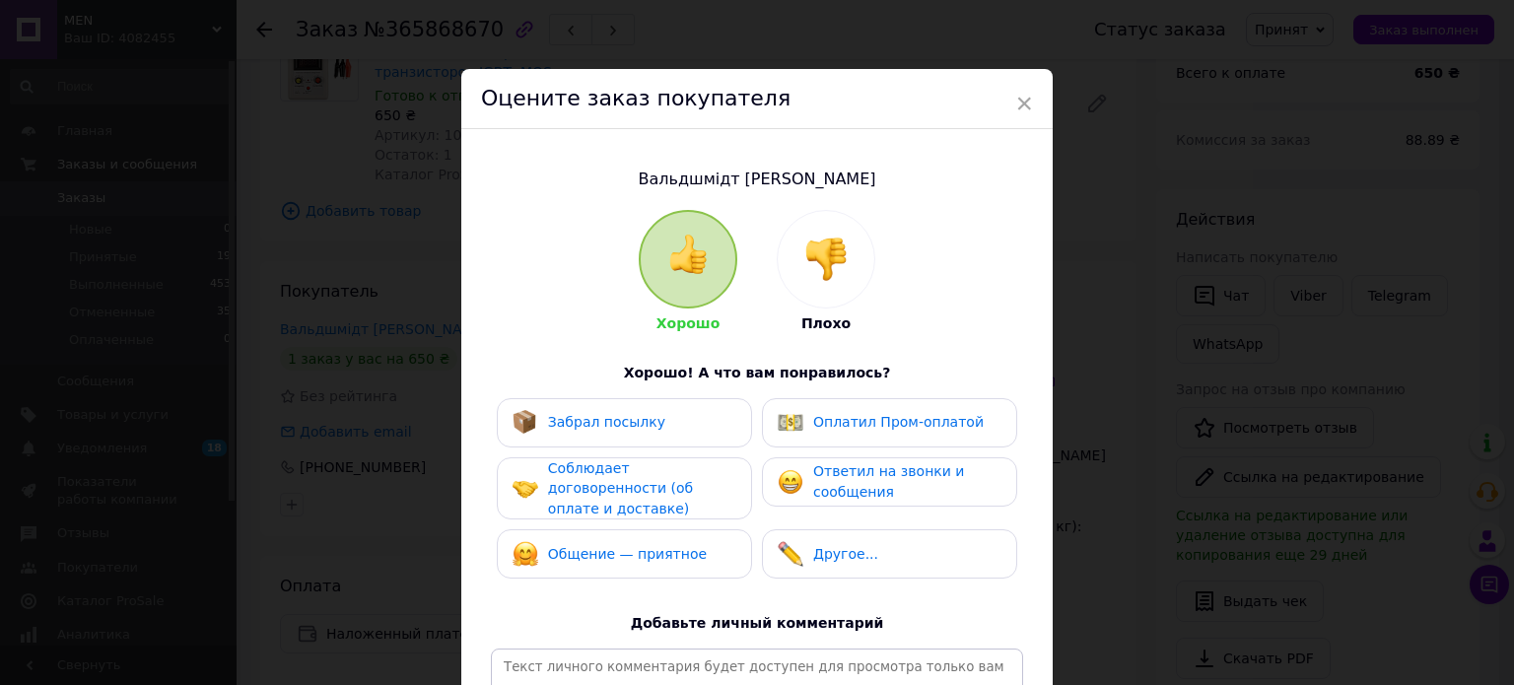
click at [606, 430] on span "Забрал посылку" at bounding box center [606, 422] width 117 height 16
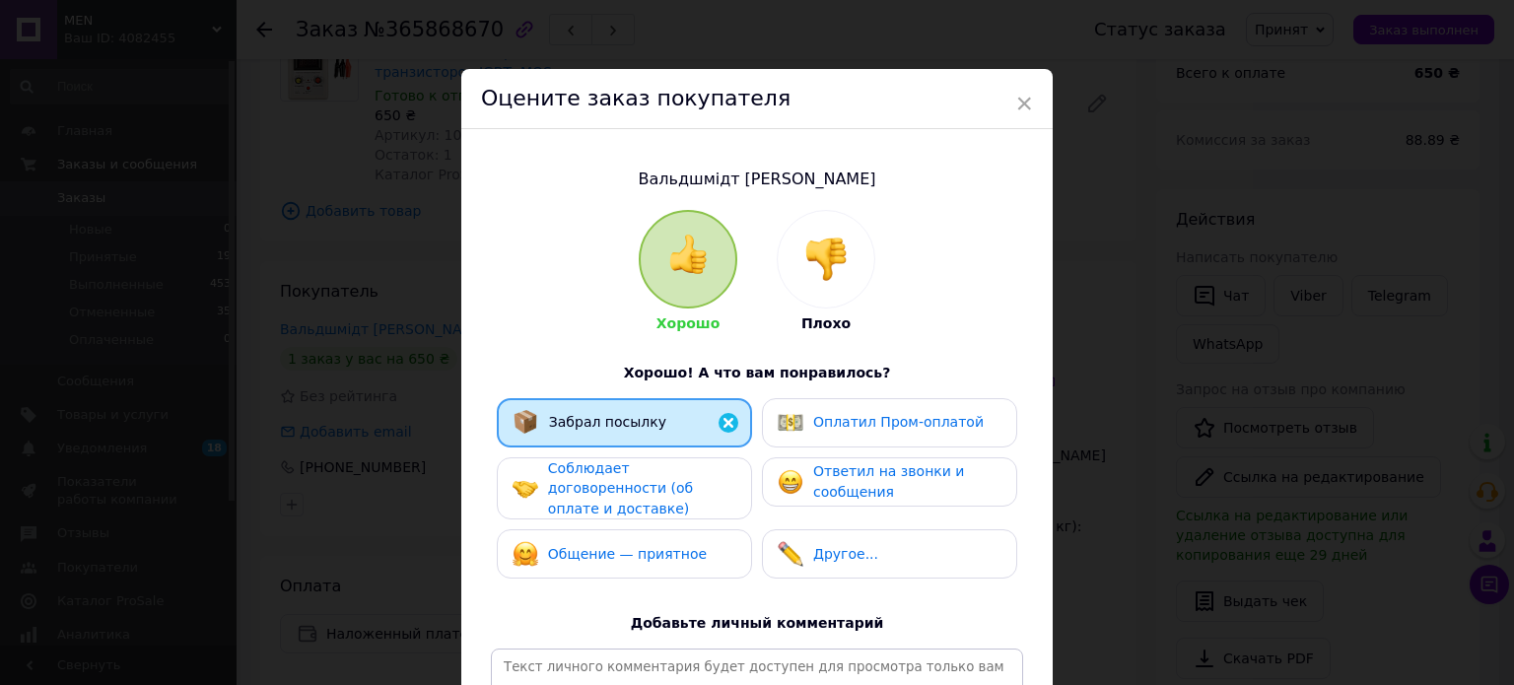
click at [610, 479] on span "Соблюдает договоренности (об оплате и доставке)" at bounding box center [620, 488] width 145 height 56
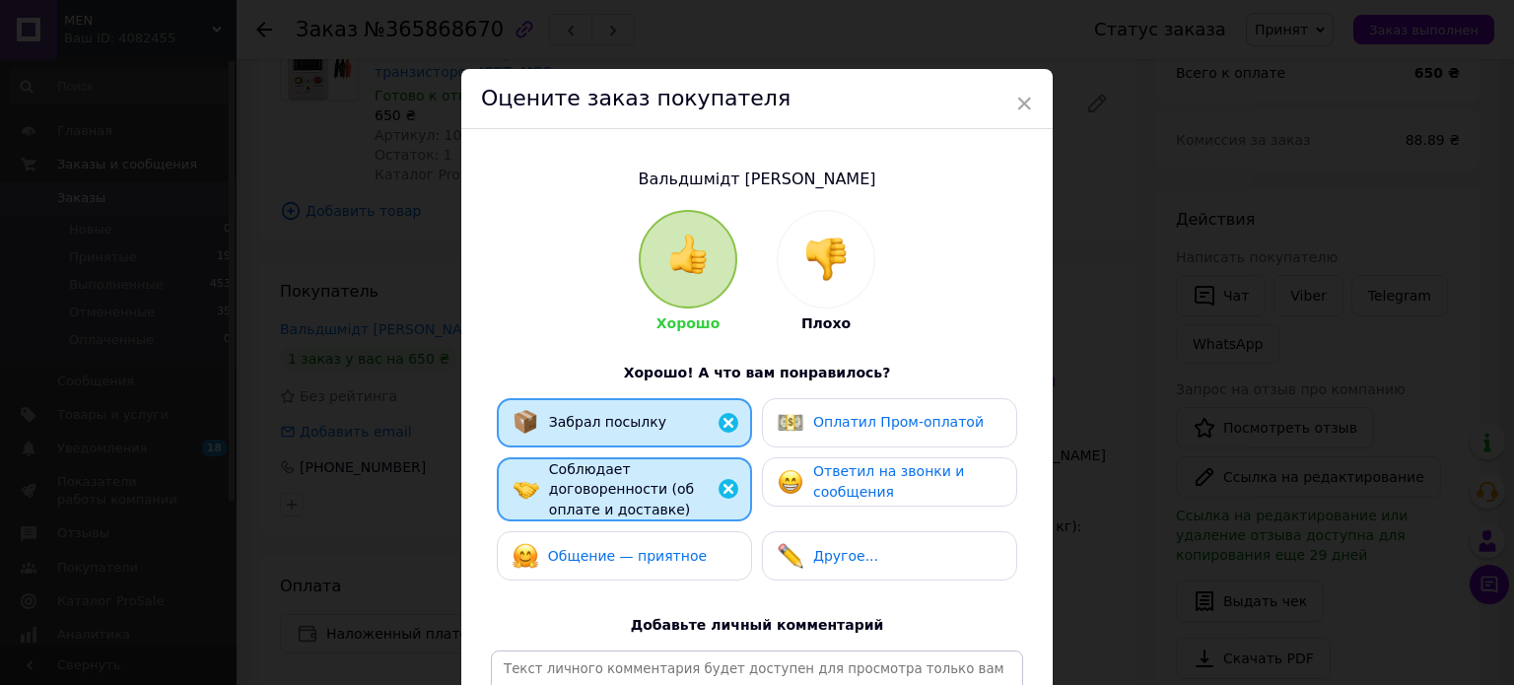
click at [607, 548] on span "Общение — приятное" at bounding box center [627, 556] width 159 height 16
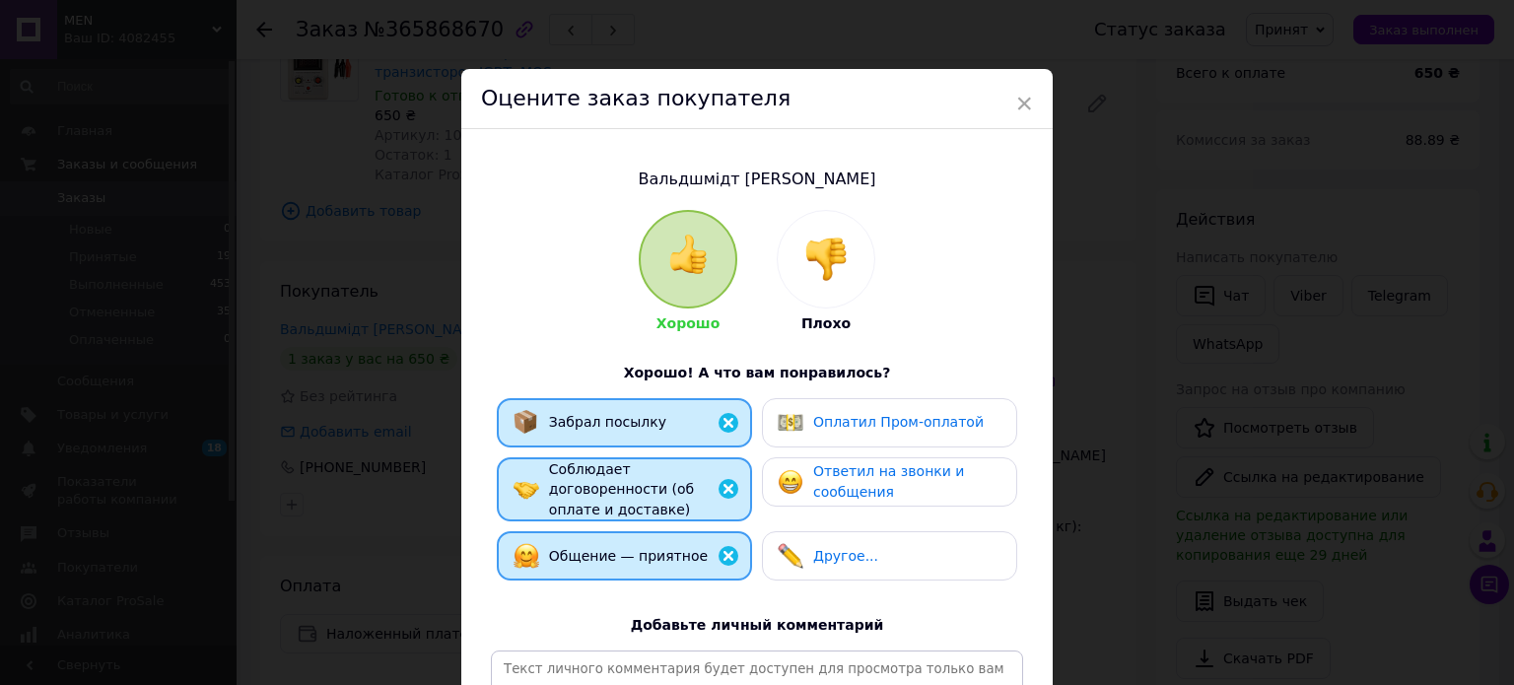
click at [926, 475] on span "Ответил на звонки и сообщения" at bounding box center [888, 481] width 151 height 36
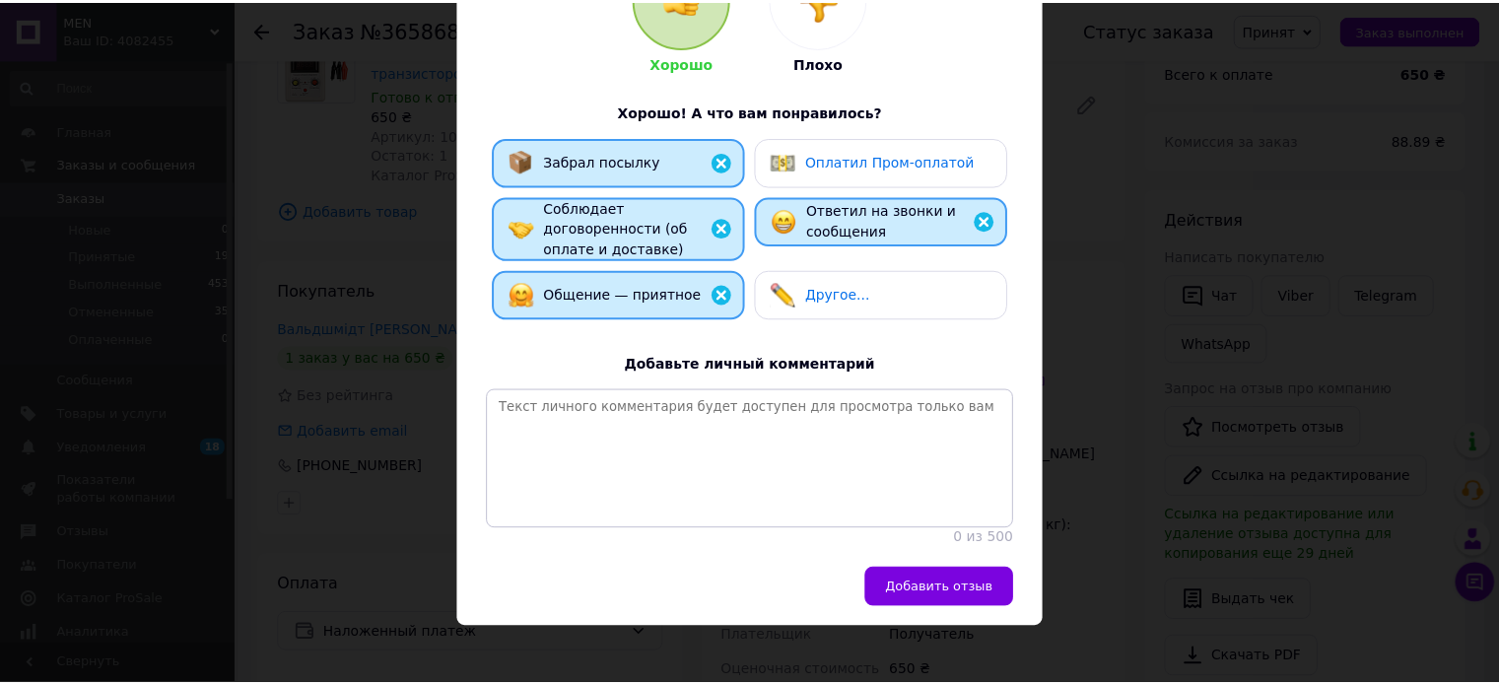
scroll to position [276, 0]
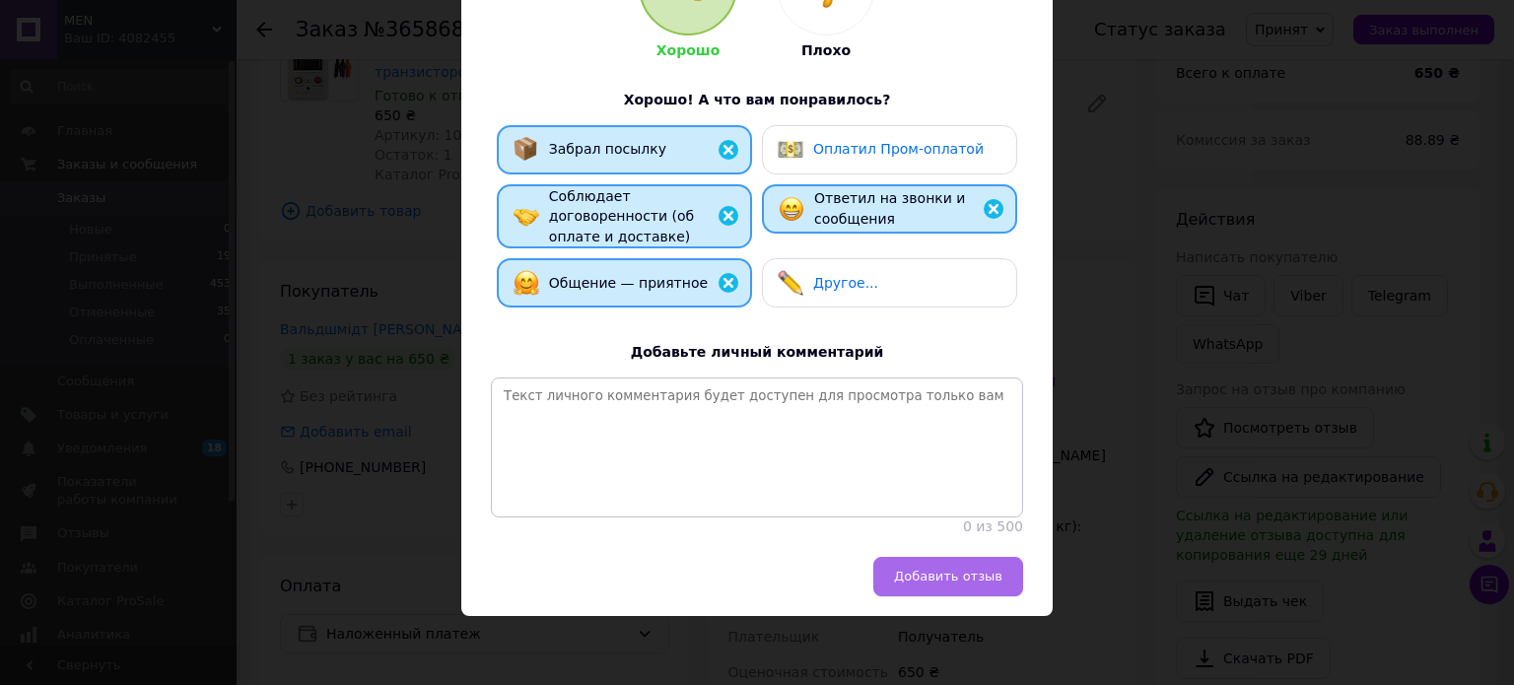
click at [934, 569] on span "Добавить отзыв" at bounding box center [948, 576] width 108 height 15
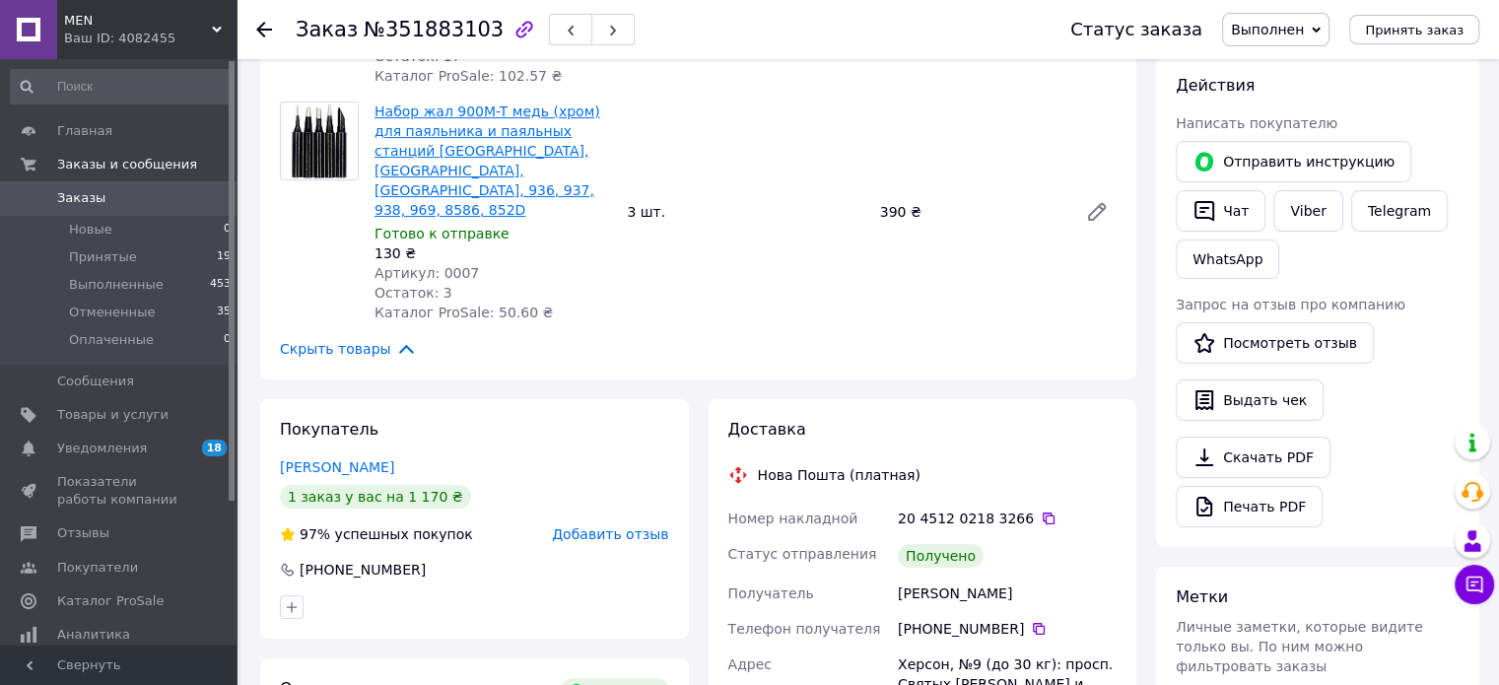
scroll to position [394, 0]
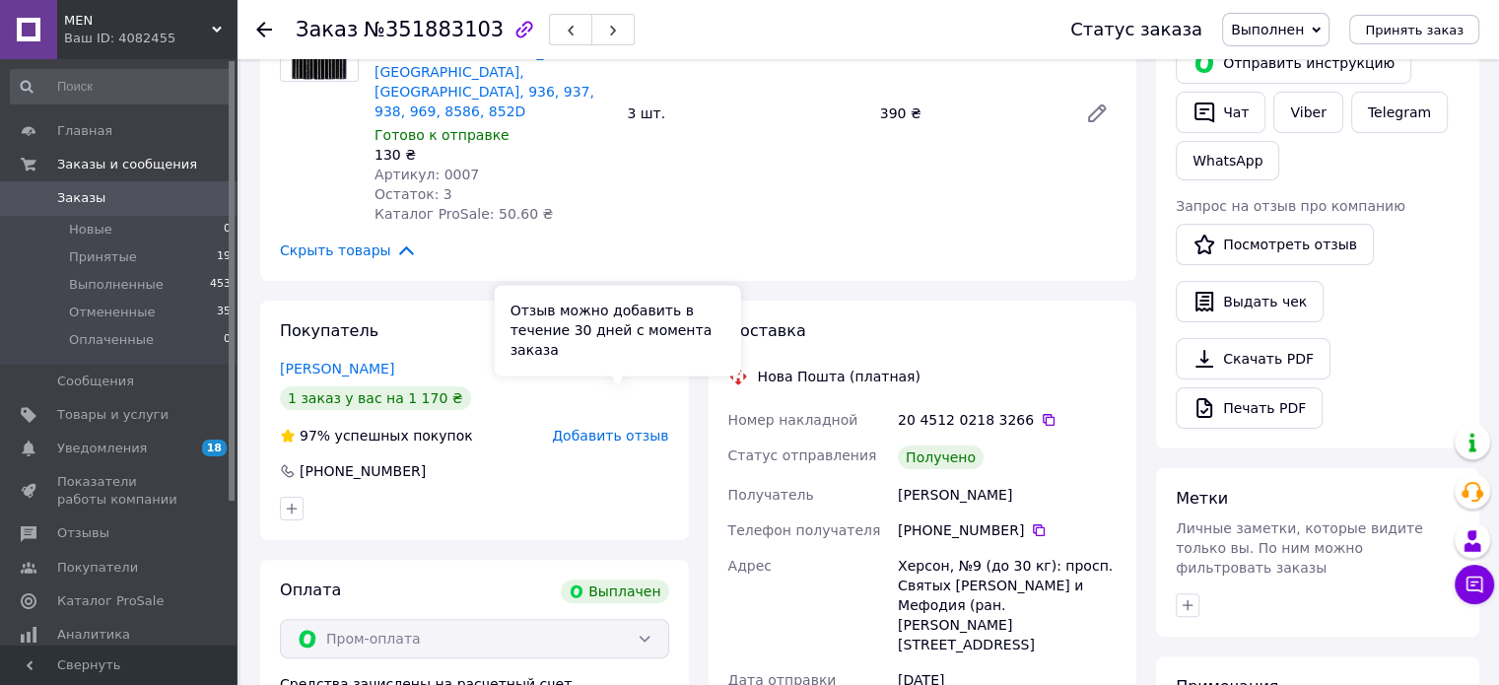
click at [595, 428] on span "Добавить отзыв" at bounding box center [610, 436] width 116 height 16
click at [106, 525] on span "Отзывы" at bounding box center [119, 533] width 125 height 18
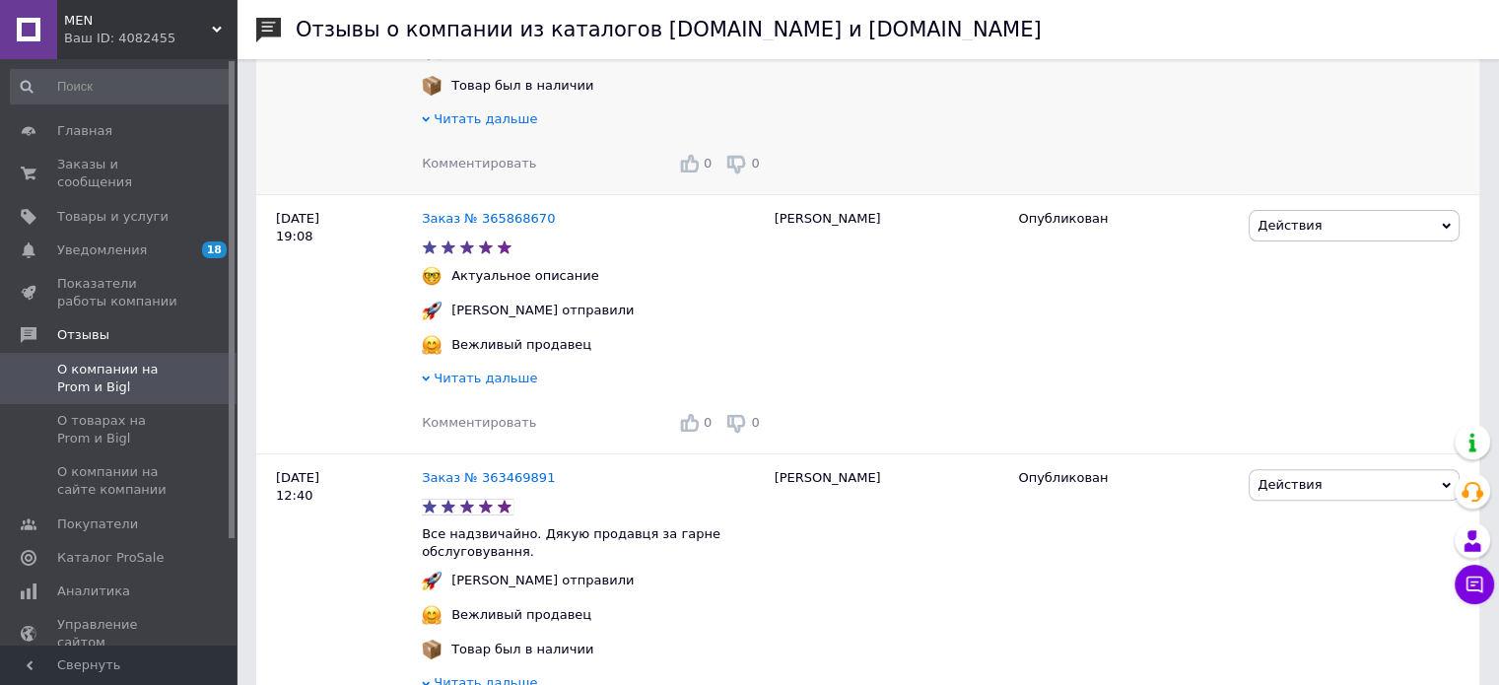
scroll to position [591, 0]
click at [126, 412] on span "О товарах на Prom и Bigl" at bounding box center [119, 429] width 125 height 35
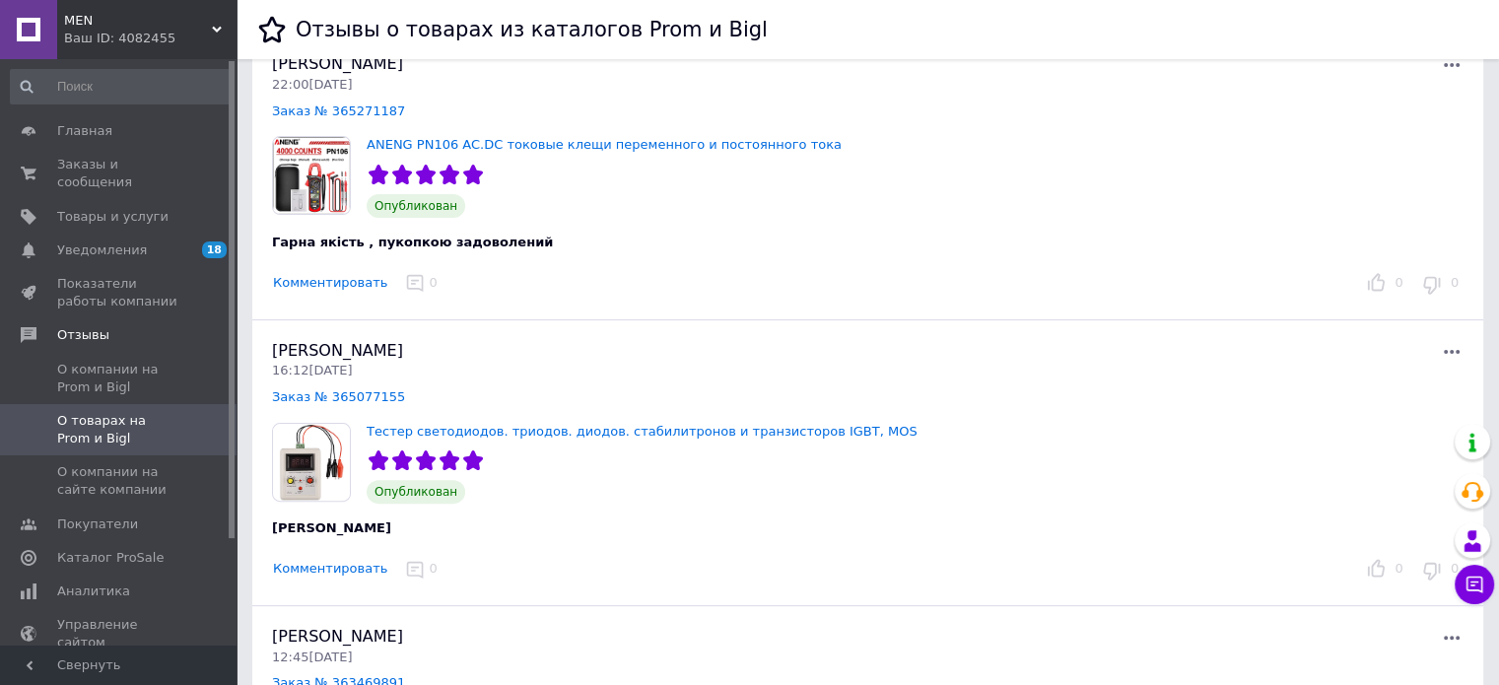
scroll to position [493, 0]
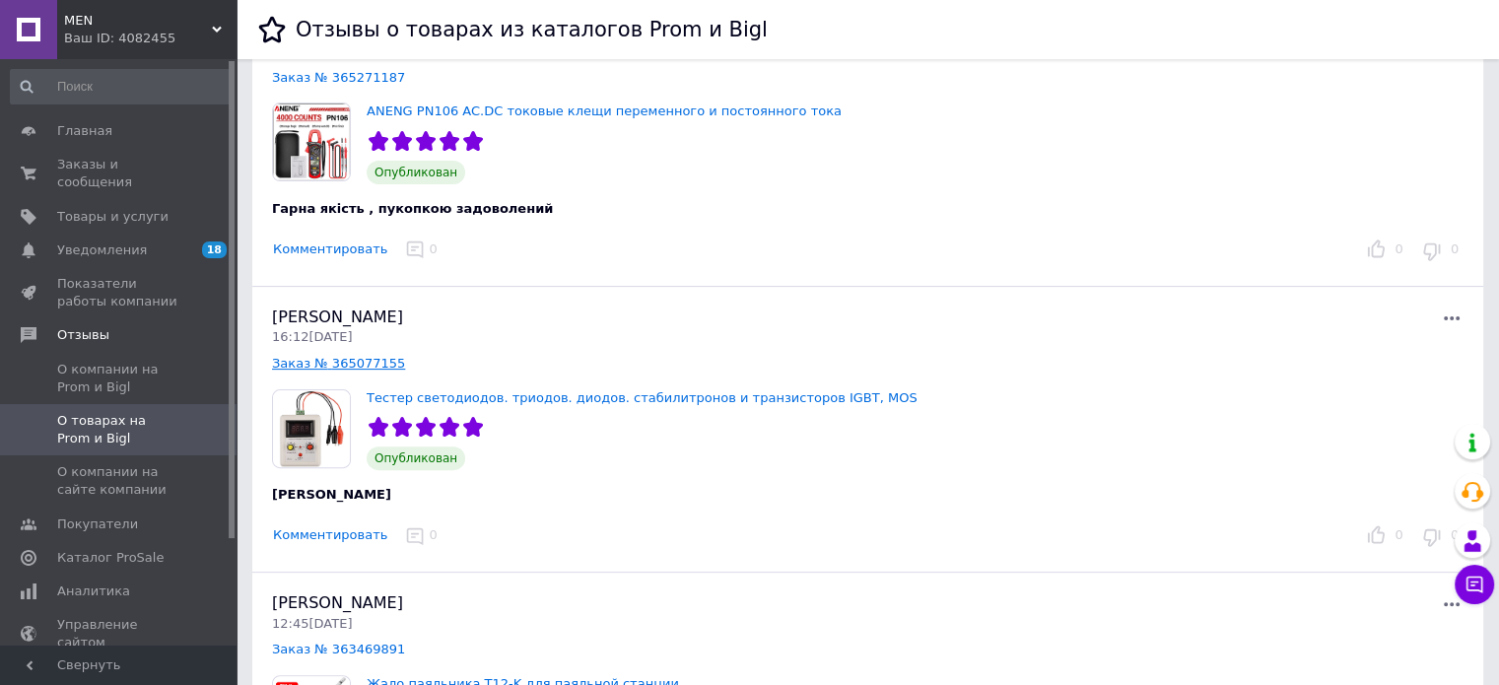
click at [358, 364] on link "Заказ № 365077155" at bounding box center [338, 363] width 133 height 15
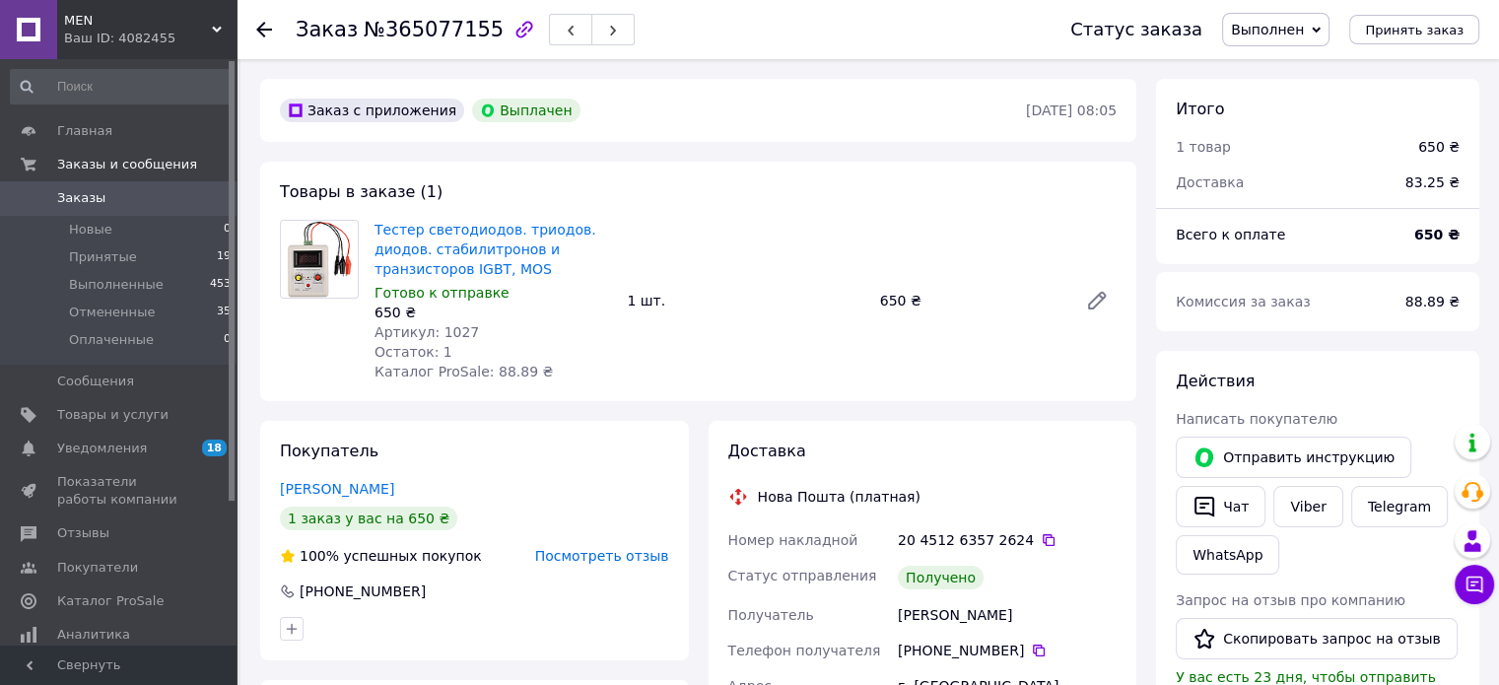
scroll to position [234, 0]
